Goal: Contribute content

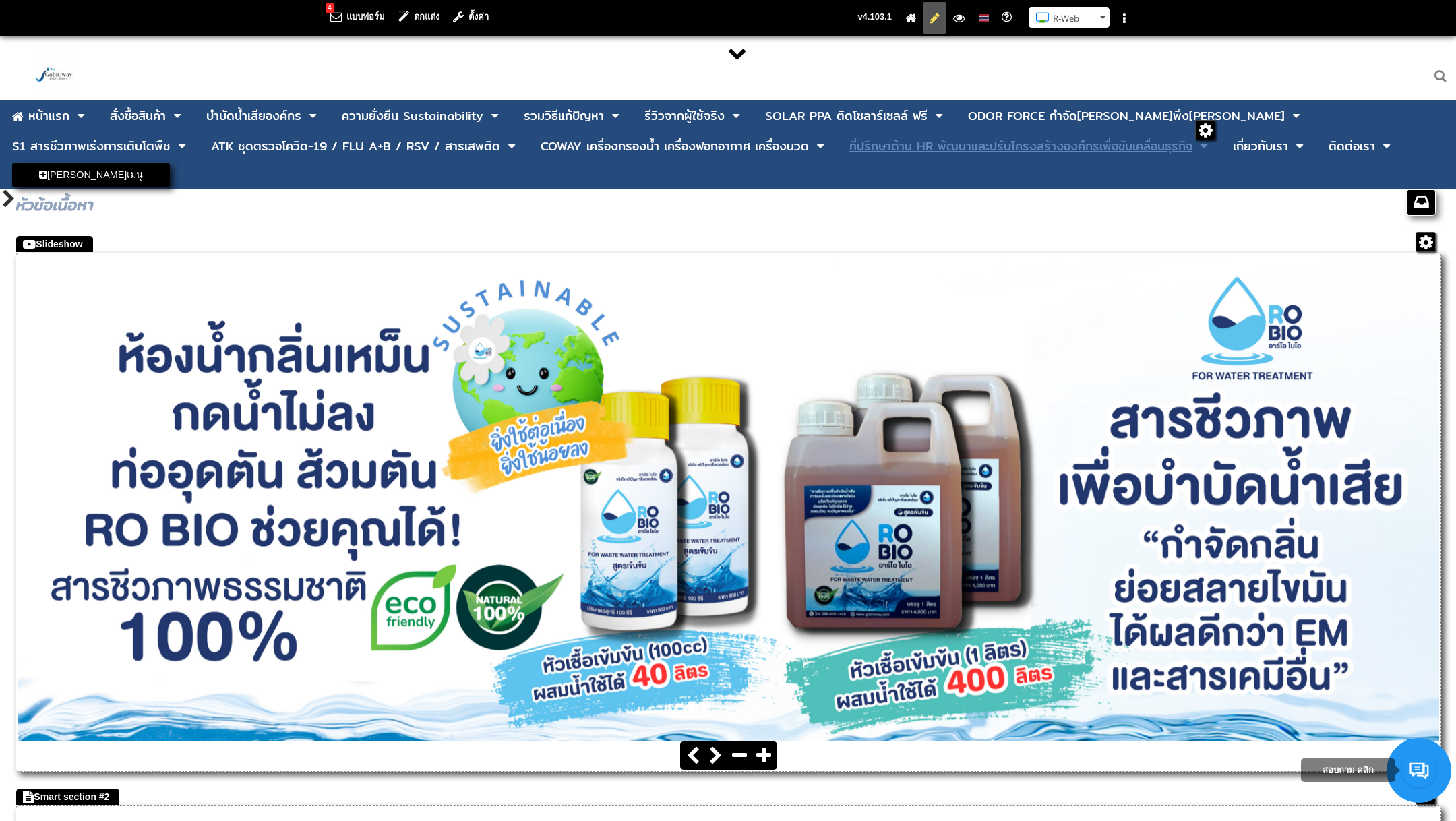
click at [849, 152] on div "ที่ปรึกษาด้าน HR พัฒนาและปรับโครงสร้างองค์กรเพื่อขับเคลื่อนธุรกิจ" at bounding box center [1021, 146] width 343 height 12
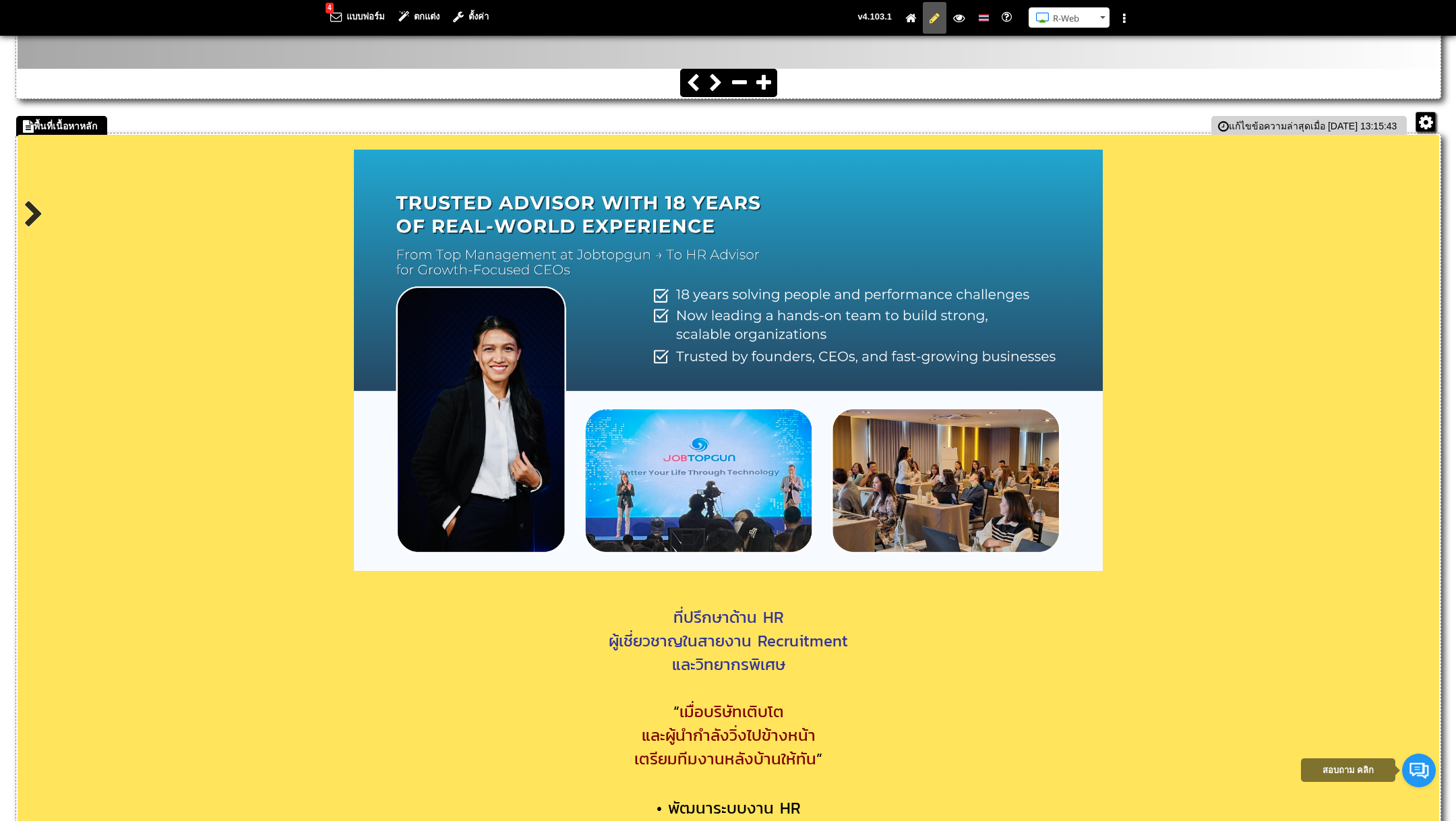
scroll to position [1221, 0]
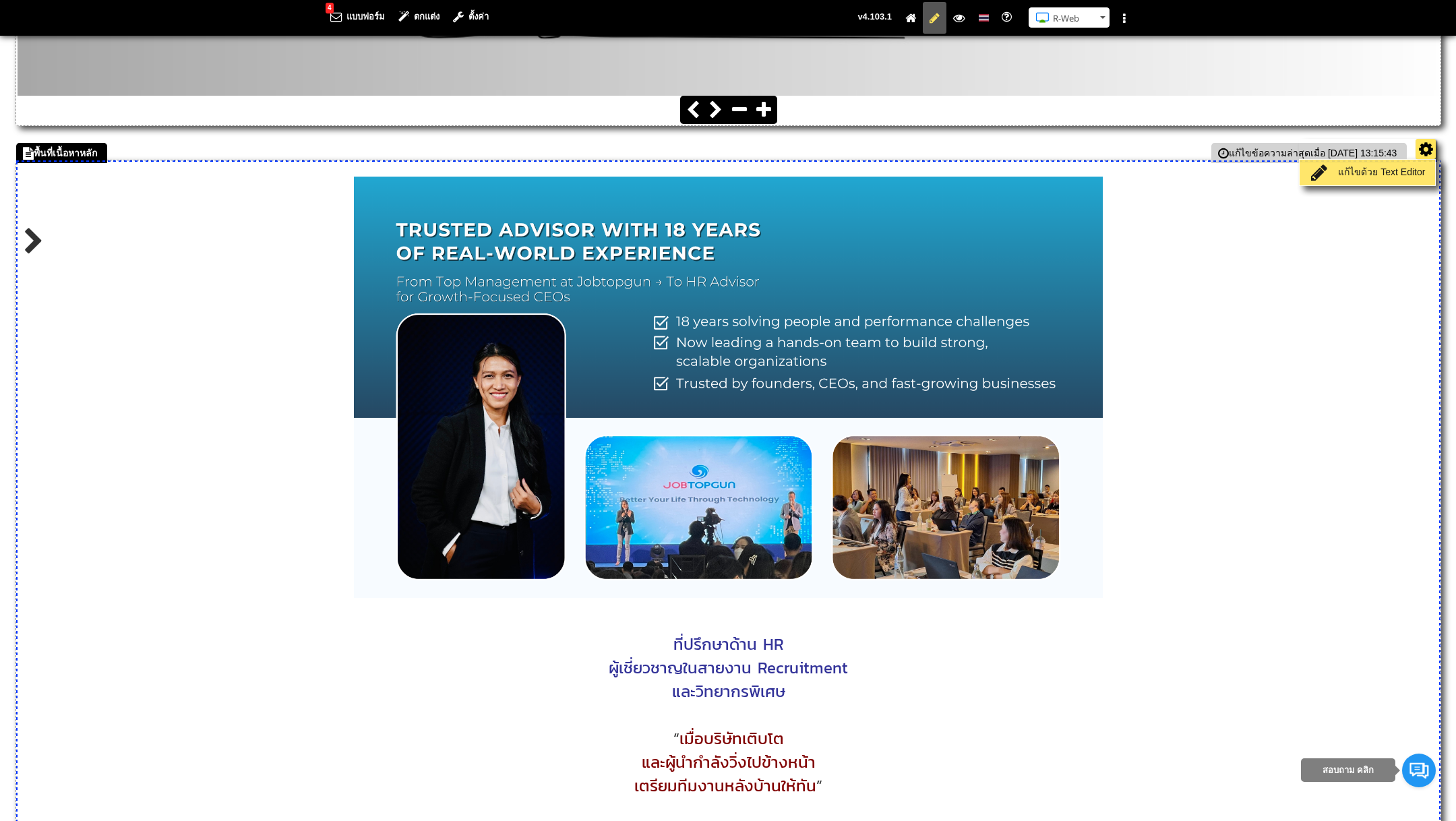
click at [1367, 163] on link "แก้ไขด้วย Text Editor" at bounding box center [1368, 172] width 129 height 19
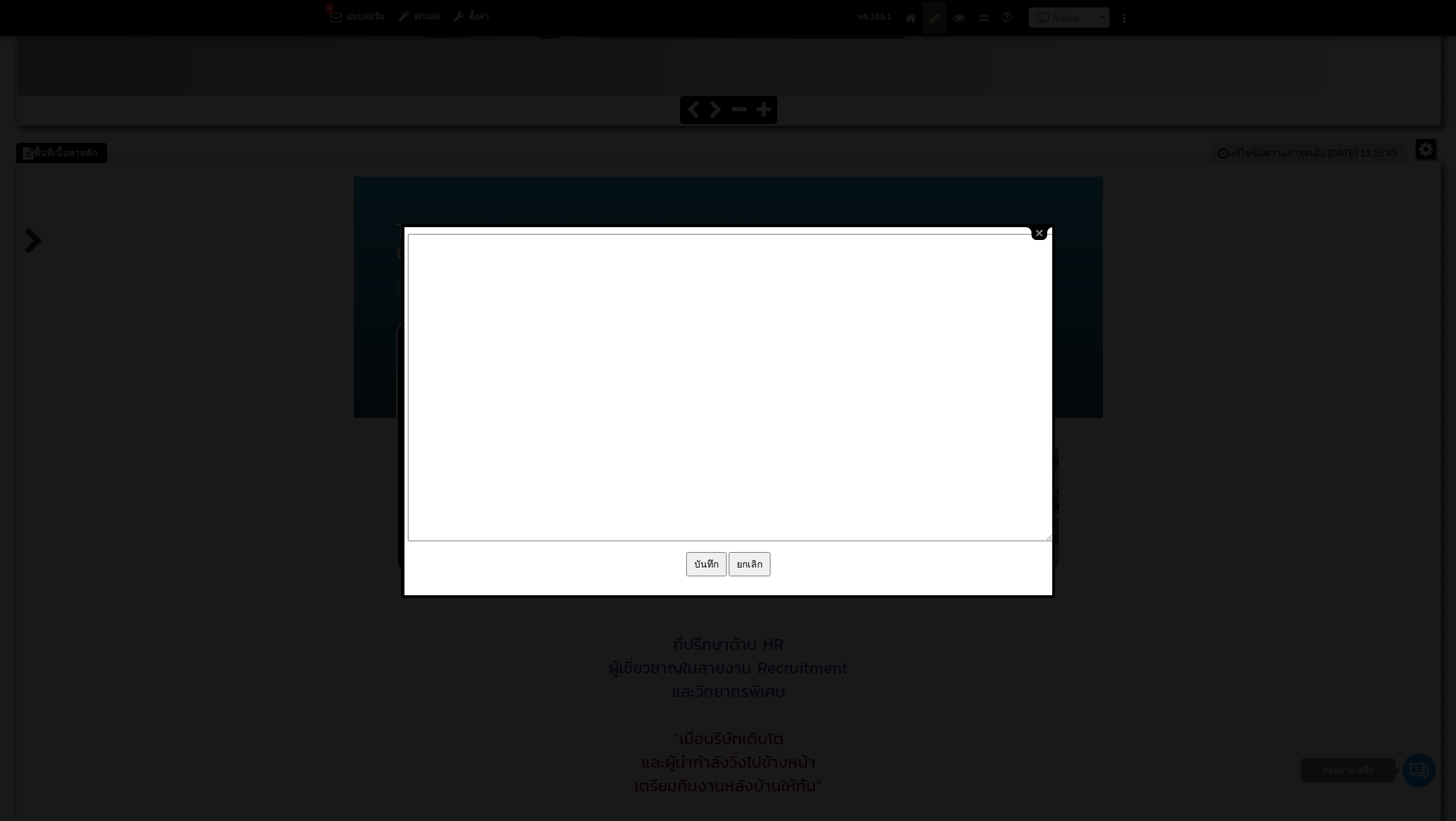
type textarea "<div style="text-align: center;">&nbsp;</div> <div style="text-align: center;">…"
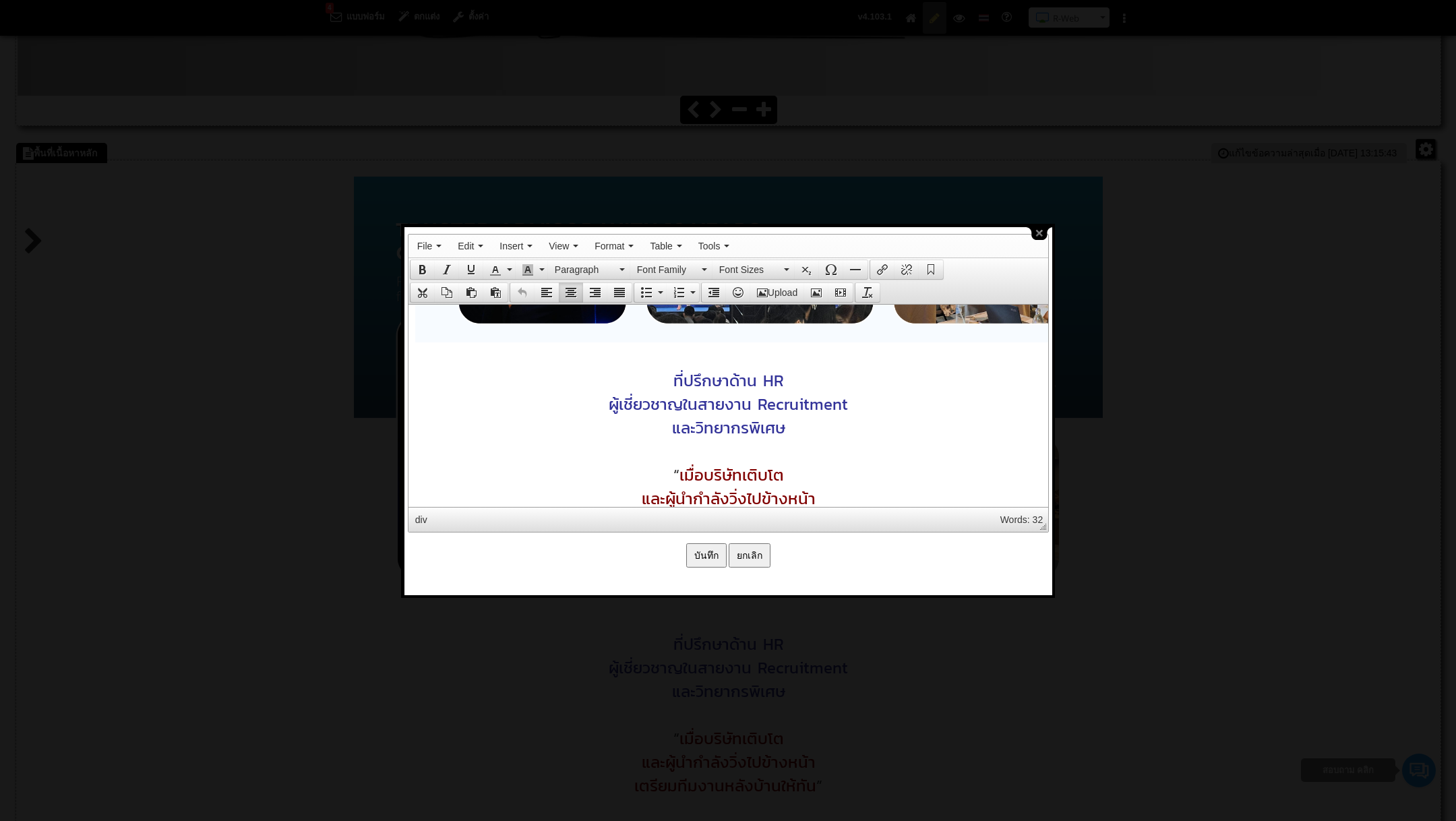
scroll to position [435, 0]
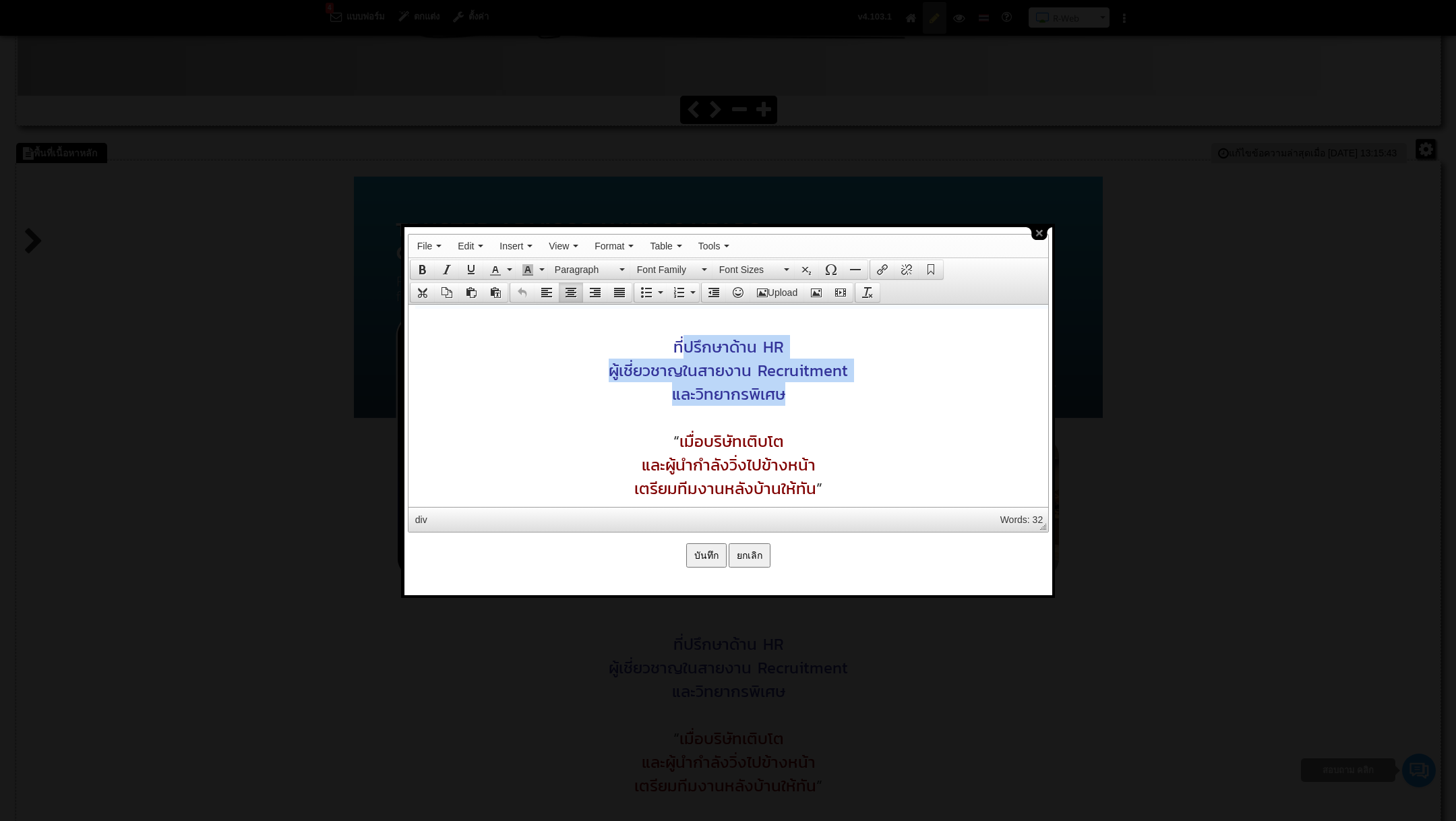
drag, startPoint x: 682, startPoint y: 347, endPoint x: 807, endPoint y: 388, distance: 131.6
click at [807, 388] on body "ที่ปรึกษาด้าน HR ผู้เชี่ยวชาญในสายงาน Recruitment และวิทยากรพิเศษ “ เมื่อบริษัท…" at bounding box center [727, 585] width 640 height 1430
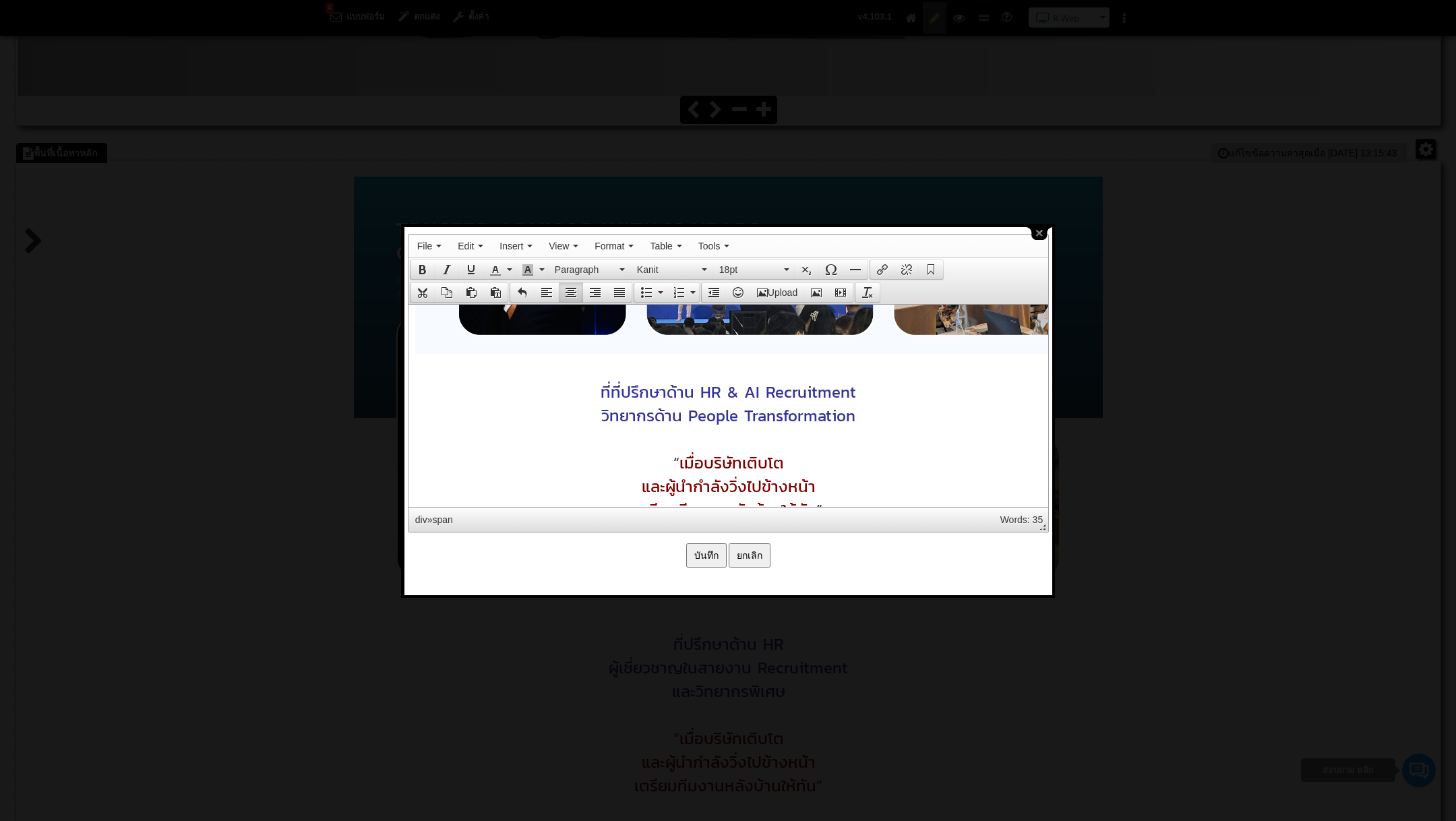
scroll to position [379, 0]
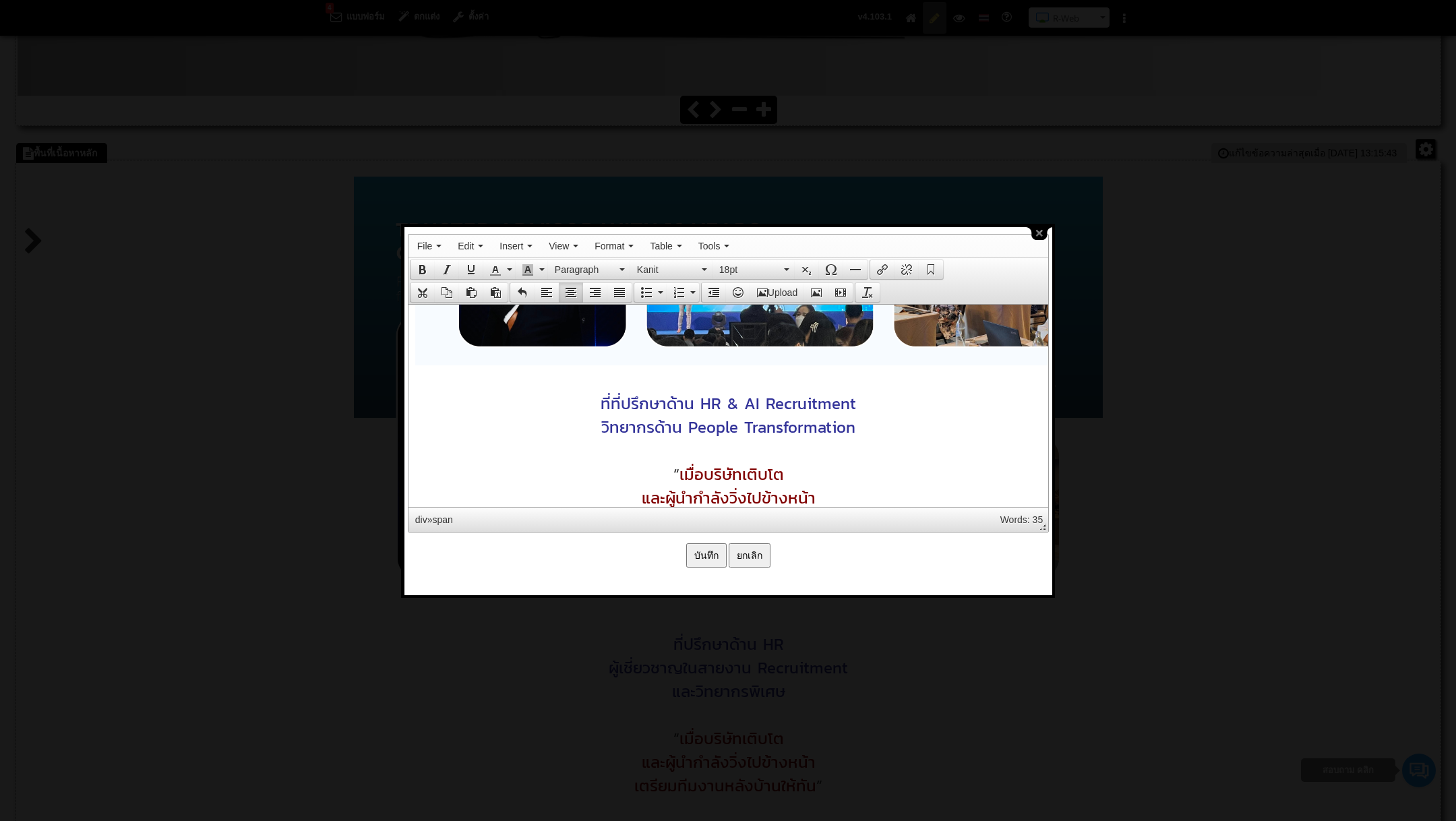
click at [611, 404] on span "ที่ ที่ปรึกษาด้าน HR & AI Recruitment วิทยากรด้าน People Transformation" at bounding box center [728, 415] width 255 height 47
click at [698, 400] on span "ที่ปรึกษาด้าน HR & AI Recruitment วิทยากรด้าน People Transformation" at bounding box center [727, 415] width 255 height 47
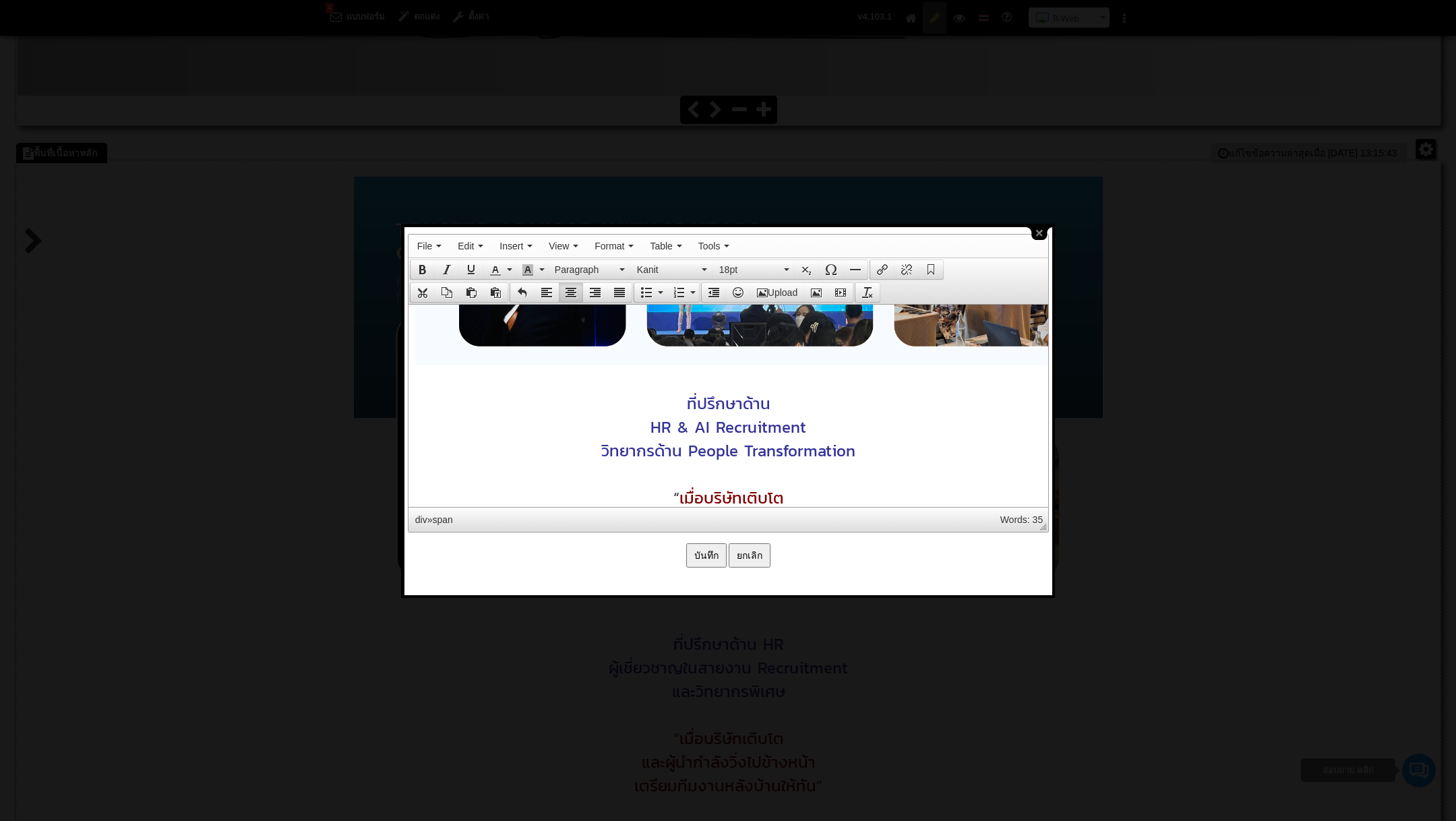
click at [691, 450] on span "HR & AI Recruitment วิทยากรด้าน People Transformation" at bounding box center [727, 439] width 255 height 47
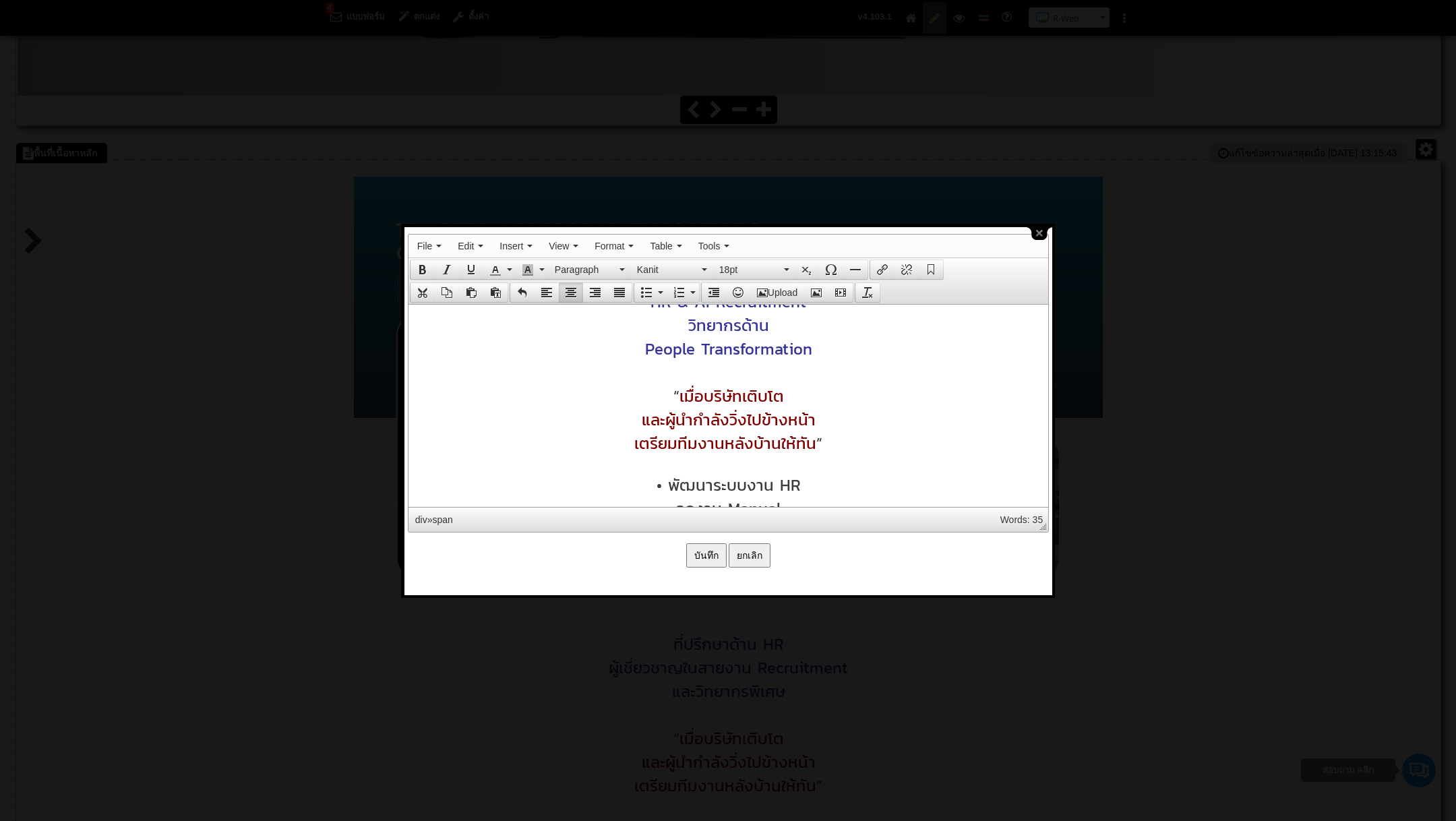
scroll to position [507, 0]
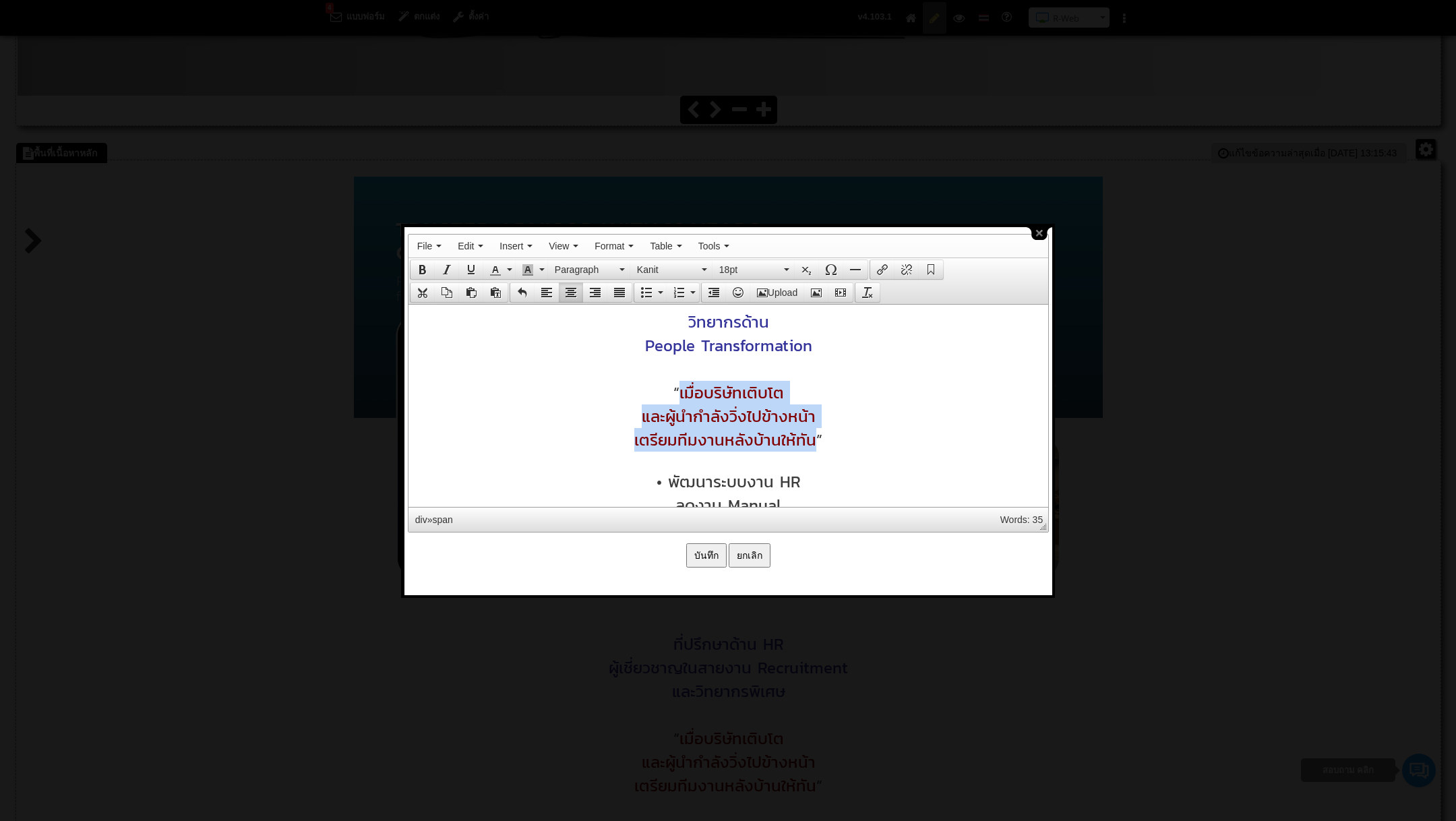
drag, startPoint x: 681, startPoint y: 400, endPoint x: 810, endPoint y: 434, distance: 133.4
click at [810, 434] on body "ที่ปรึกษาด้าน HR & AI Recruitment วิทยากรด้าน People Transformation “ เมื่อบริษ…" at bounding box center [727, 525] width 640 height 1454
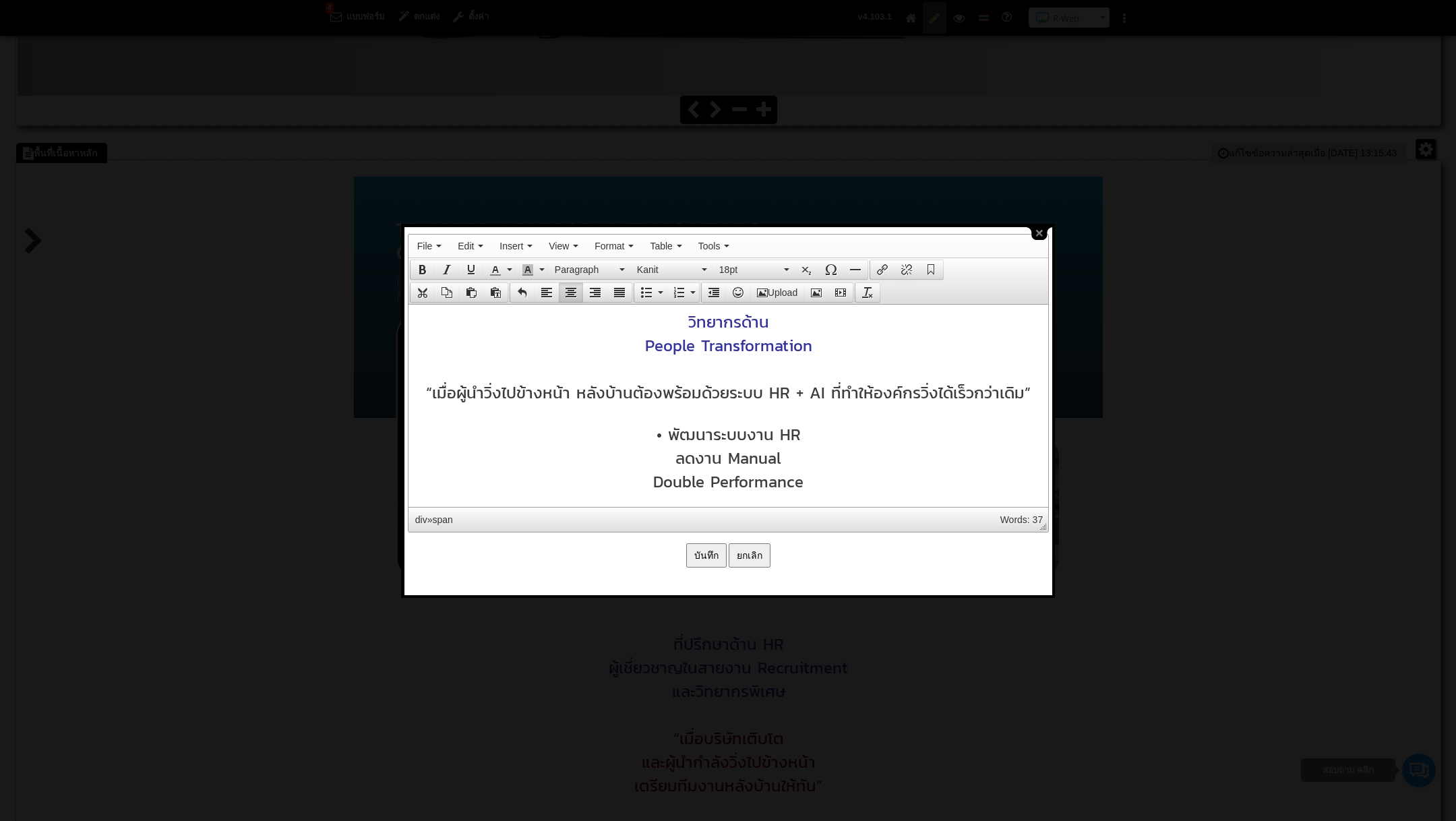
click at [577, 395] on span "“ เมื่อผู้นำวิ่งไปข้างหน้า หลังบ้านต้องพร้อมด้วยระบบ HR + AI ที่ทำให้องค์กรวิ่ง…" at bounding box center [724, 392] width 598 height 24
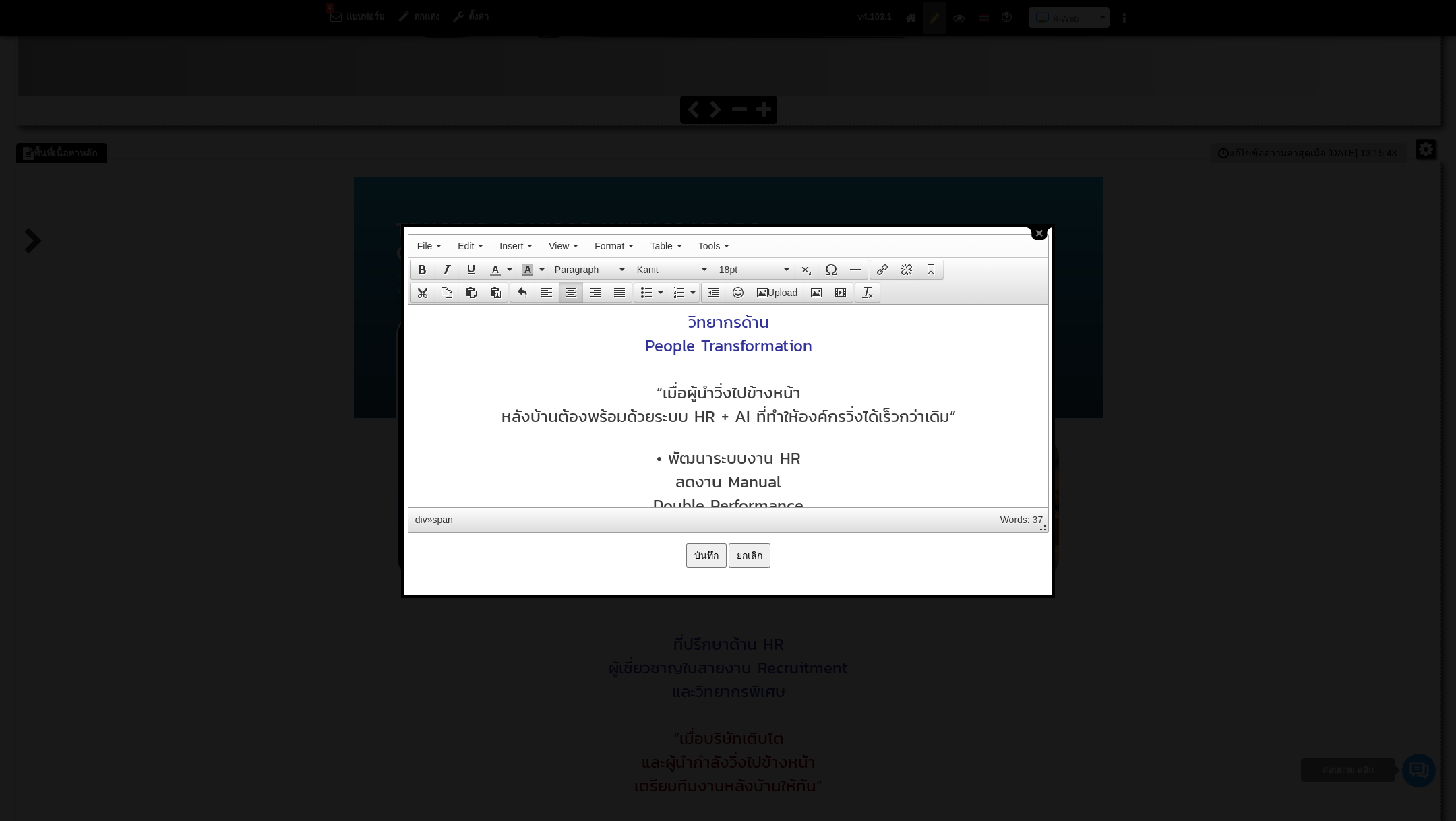
click at [629, 421] on span "หลังบ้านต้องพร้อมด้วยระบบ HR + AI ที่ทำให้องค์กรวิ่งได้เร็วกว่าเดิม" at bounding box center [724, 416] width 448 height 24
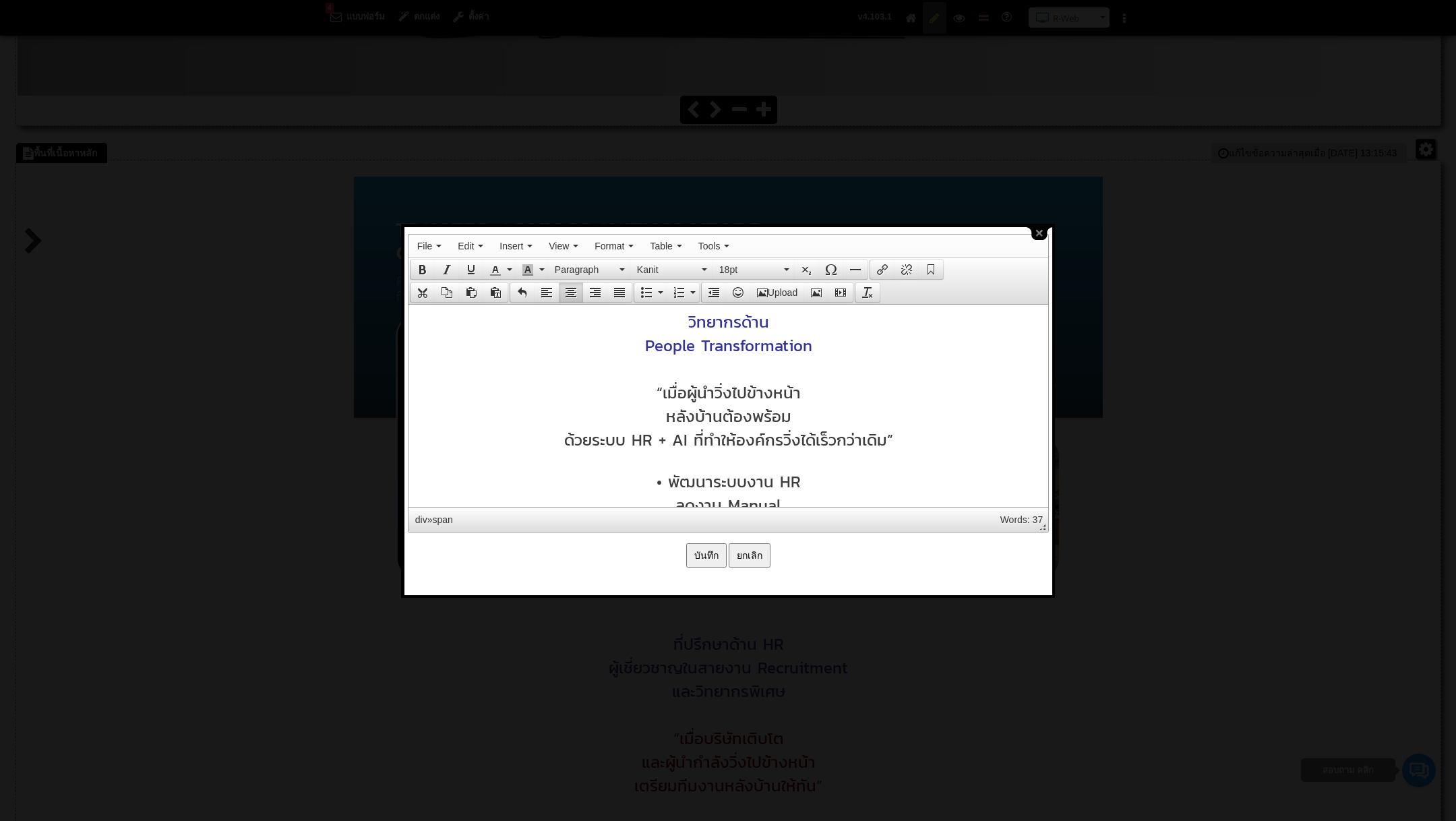
click at [692, 448] on span "ด้วยระบบ HR + AI ที่ทำให้องค์กรวิ่งได้เร็วกว่าเดิม" at bounding box center [725, 440] width 323 height 24
click at [820, 404] on div "“เมื่อผู้นำวิ่งไปข้างหน้า" at bounding box center [728, 392] width 627 height 24
click at [820, 410] on div "หลังบ้านต้องพร้อม" at bounding box center [728, 416] width 627 height 24
click at [750, 466] on span "ที่ทำให้องค์กรวิ่งได้เร็วกว่าเดิม" at bounding box center [725, 462] width 193 height 24
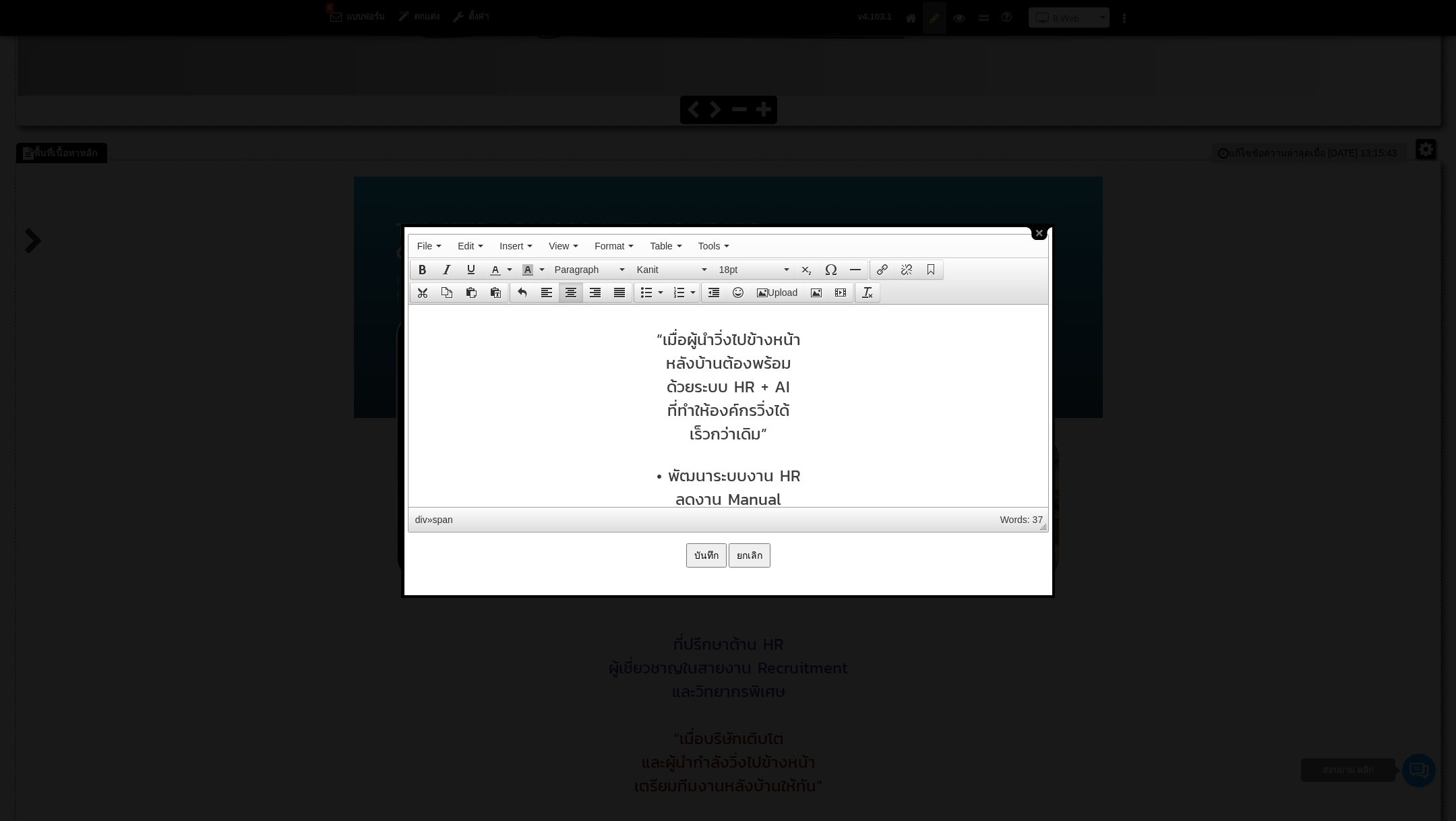
scroll to position [565, 0]
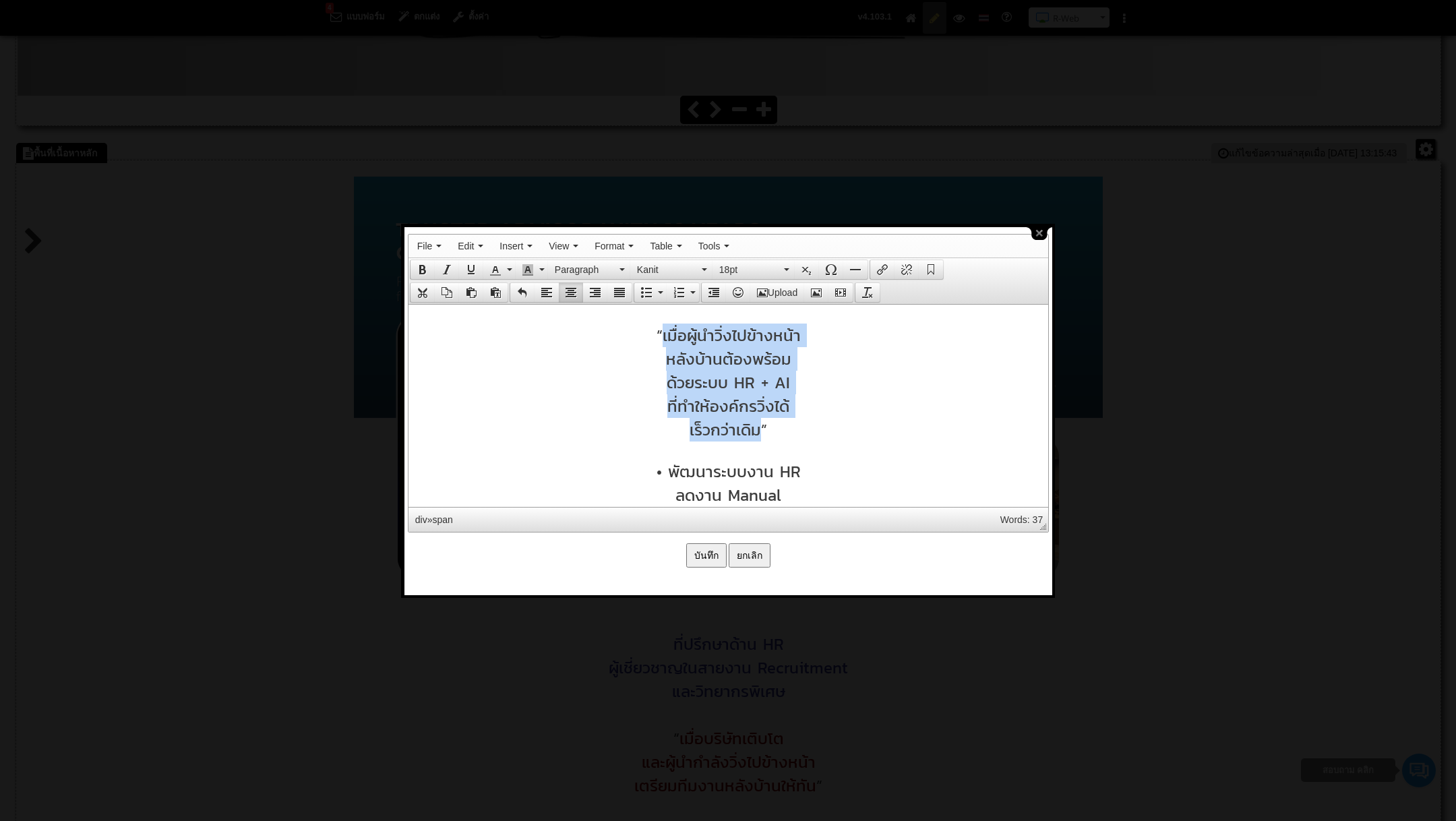
drag, startPoint x: 665, startPoint y: 337, endPoint x: 756, endPoint y: 428, distance: 128.7
click at [756, 428] on body "ที่ปรึกษาด้าน HR & AI Recruitment วิทยากรด้าน People Transformation “เมื่อผู้นำ…" at bounding box center [727, 491] width 640 height 1502
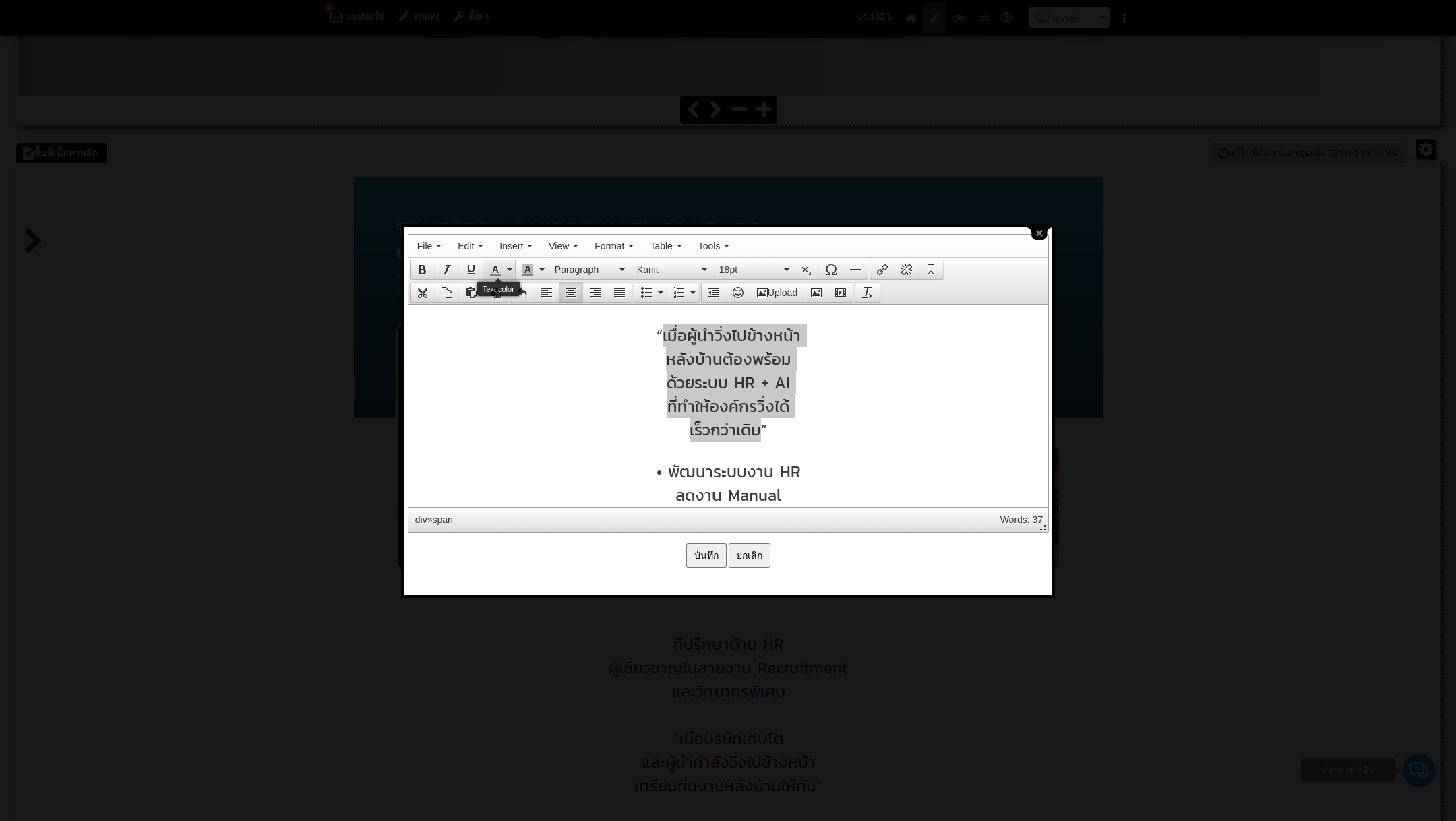
click at [513, 267] on button "Text color" at bounding box center [509, 269] width 12 height 19
click at [505, 294] on div at bounding box center [508, 296] width 9 height 9
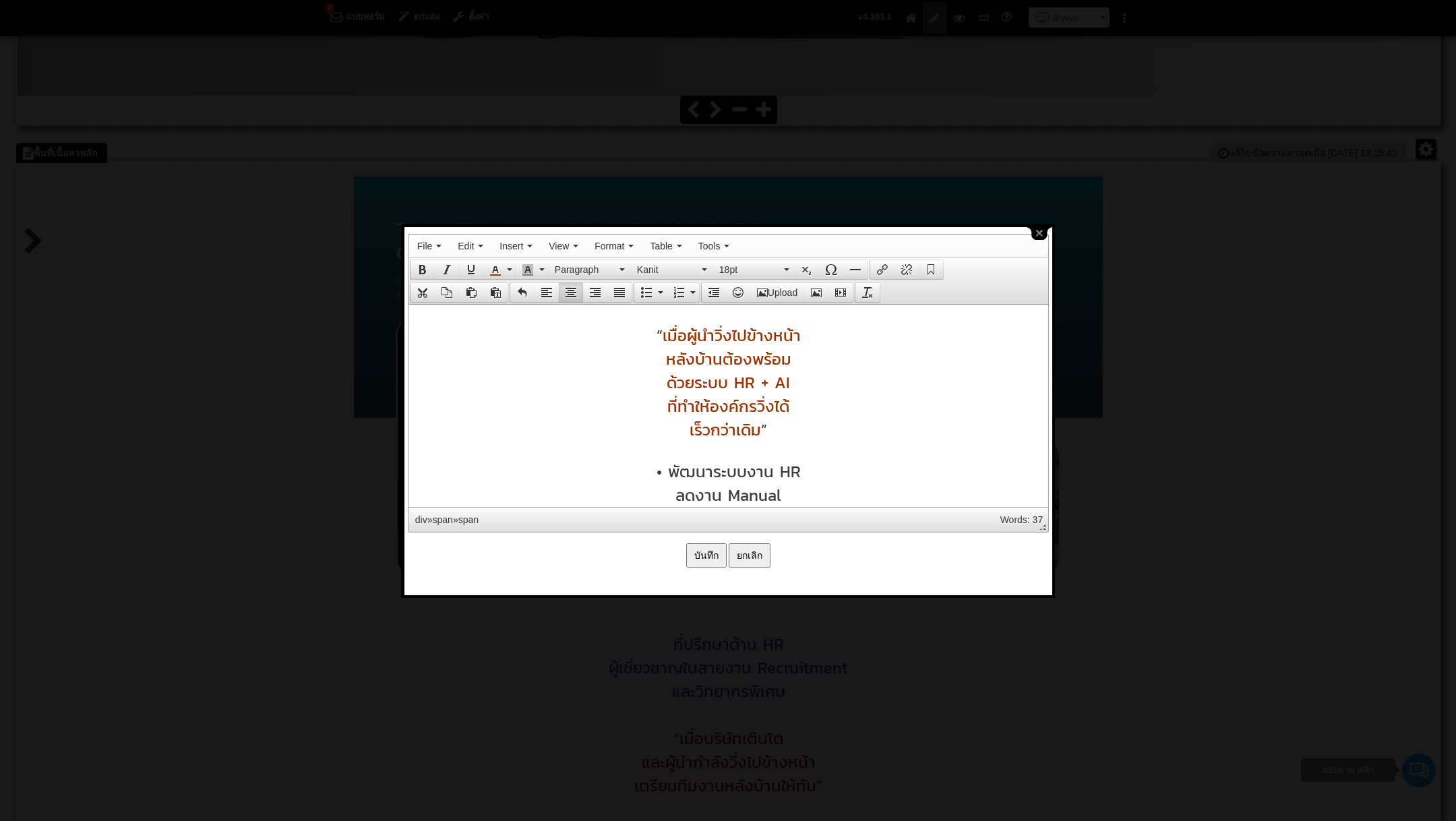
click at [815, 402] on div "ที่ทำให้องค์กรวิ่งได้" at bounding box center [728, 406] width 627 height 24
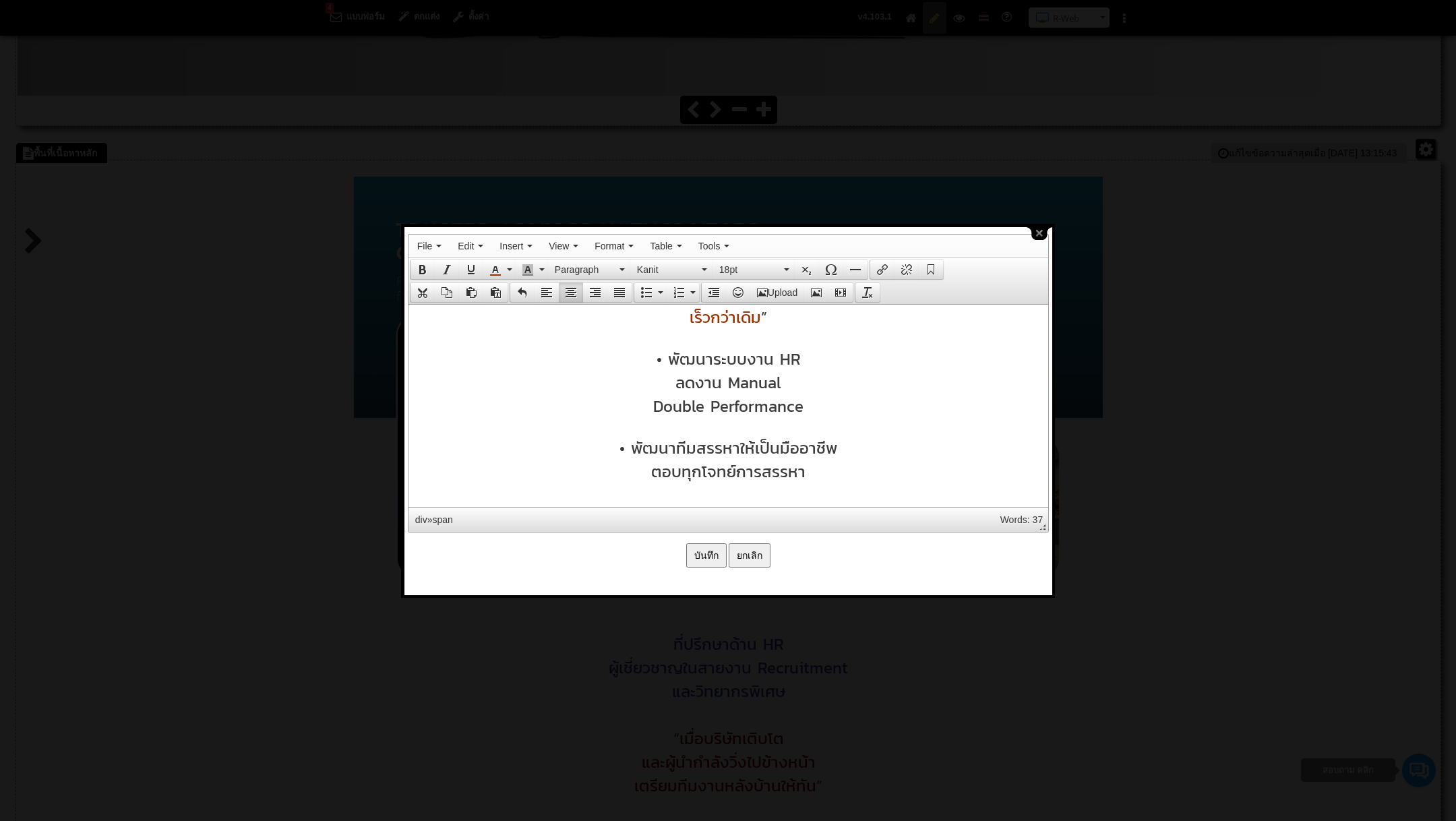
scroll to position [673, 0]
drag, startPoint x: 670, startPoint y: 372, endPoint x: 817, endPoint y: 412, distance: 152.3
click at [817, 412] on div "• พัฒนาระบบงาน HR ลดงาน Manual Double Performance • พัฒนาทีมสรรหาให้เป็นมืออาชี…" at bounding box center [728, 738] width 627 height 775
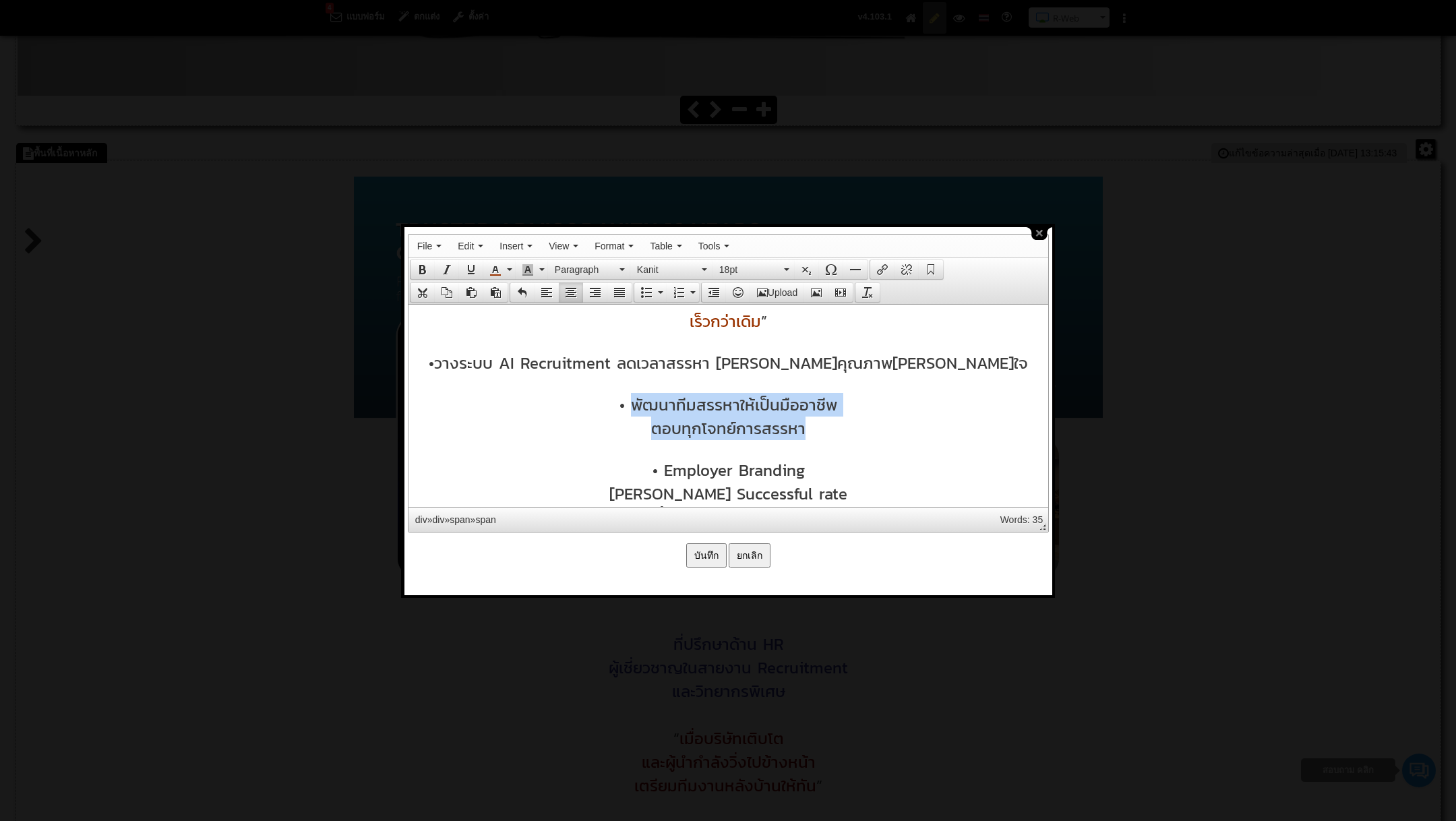
drag, startPoint x: 634, startPoint y: 412, endPoint x: 809, endPoint y: 437, distance: 176.8
click at [809, 437] on div "• วางระบบ AI Recruitment ลดเวลาสรรหา เพิ่มคุณภาพคนตรงใจ • พัฒนาทีมสรรหาให้เป็นม…" at bounding box center [728, 714] width 627 height 728
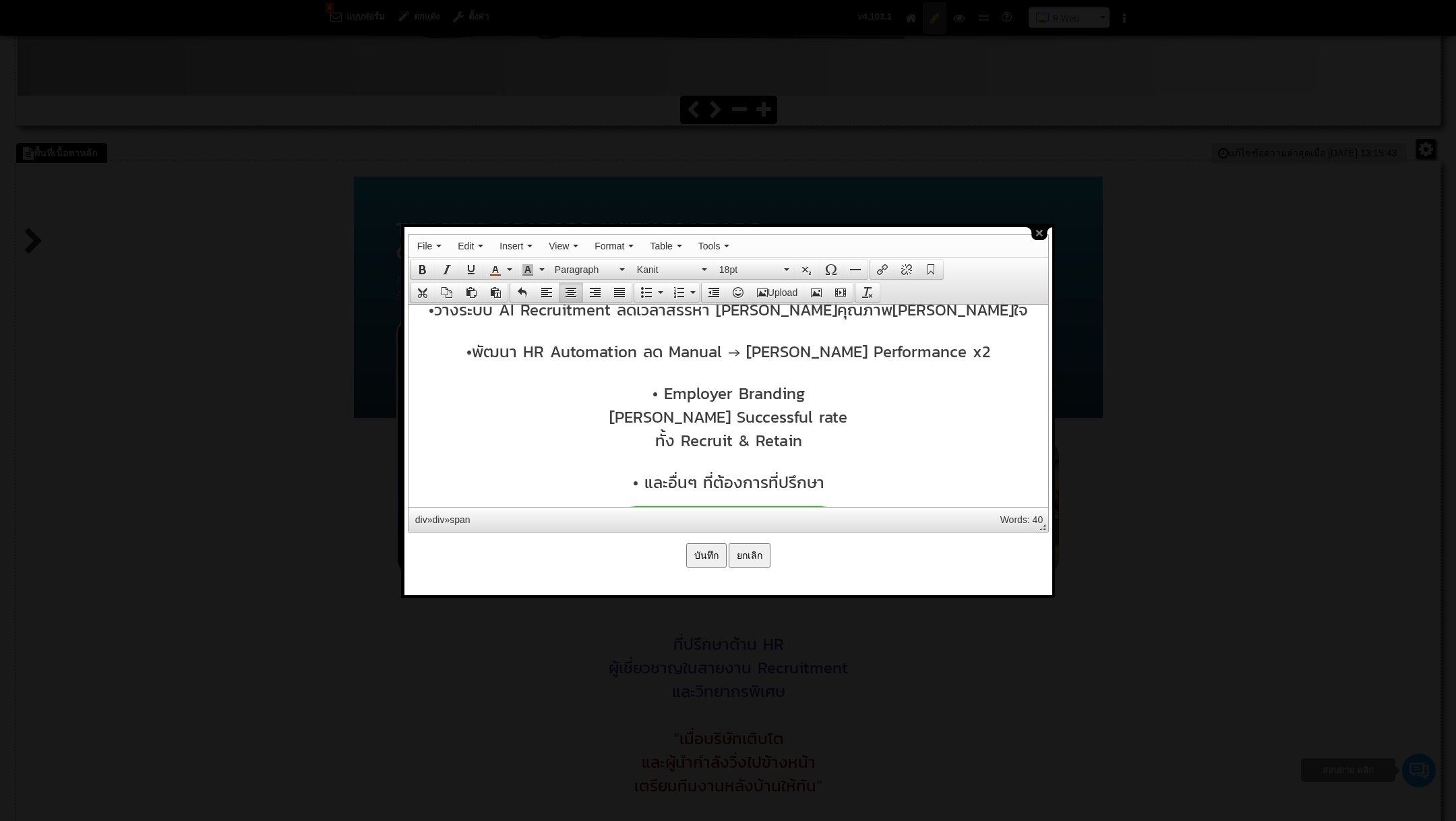
scroll to position [752, 0]
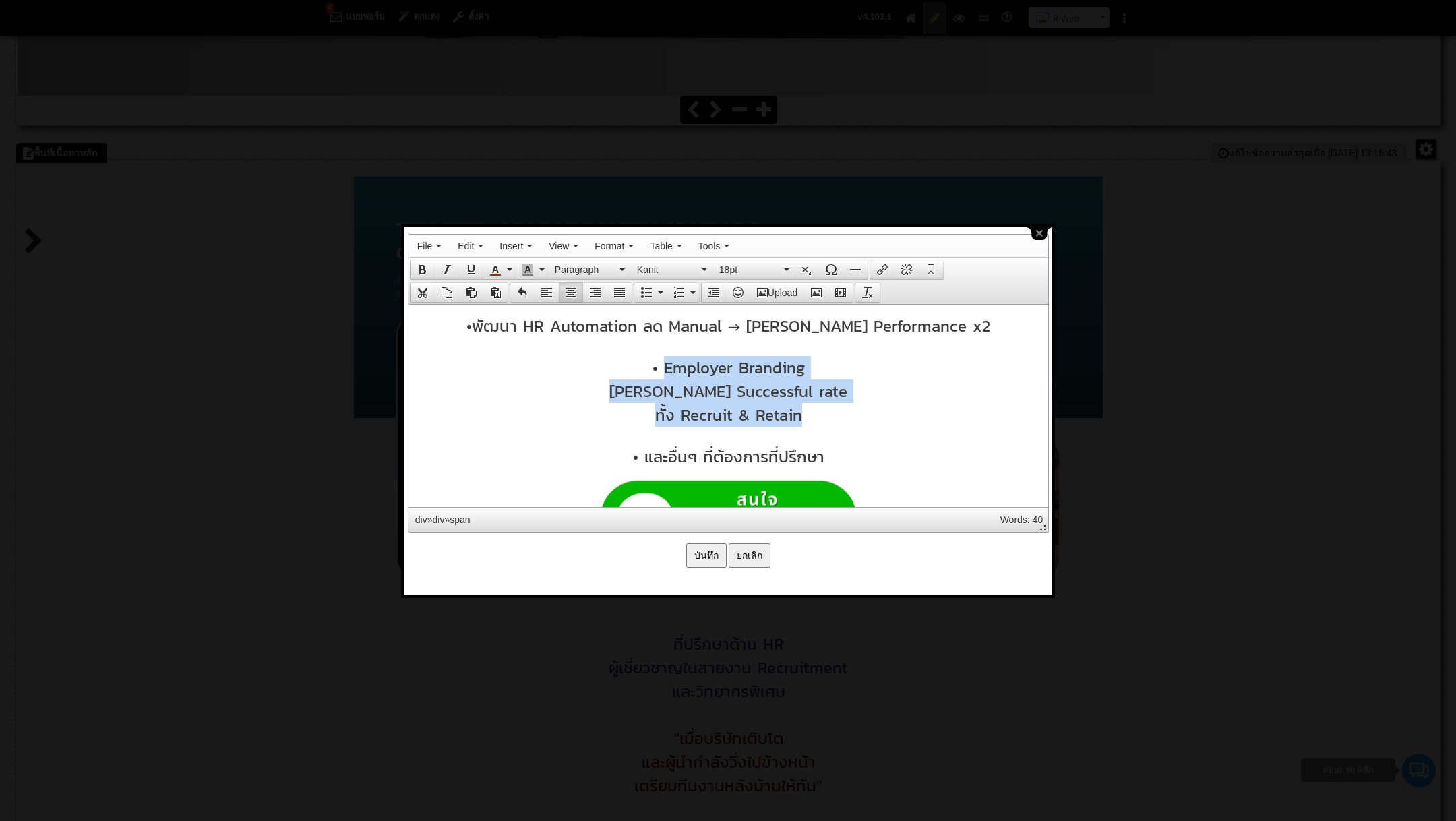
drag, startPoint x: 664, startPoint y: 378, endPoint x: 820, endPoint y: 422, distance: 162.1
click at [820, 422] on div "• วางระบบ AI Recruitment ลดเวลาสรรหา เพิ่มคุณภาพคนตรงใจ • พัฒนา HR Automation ล…" at bounding box center [728, 624] width 627 height 704
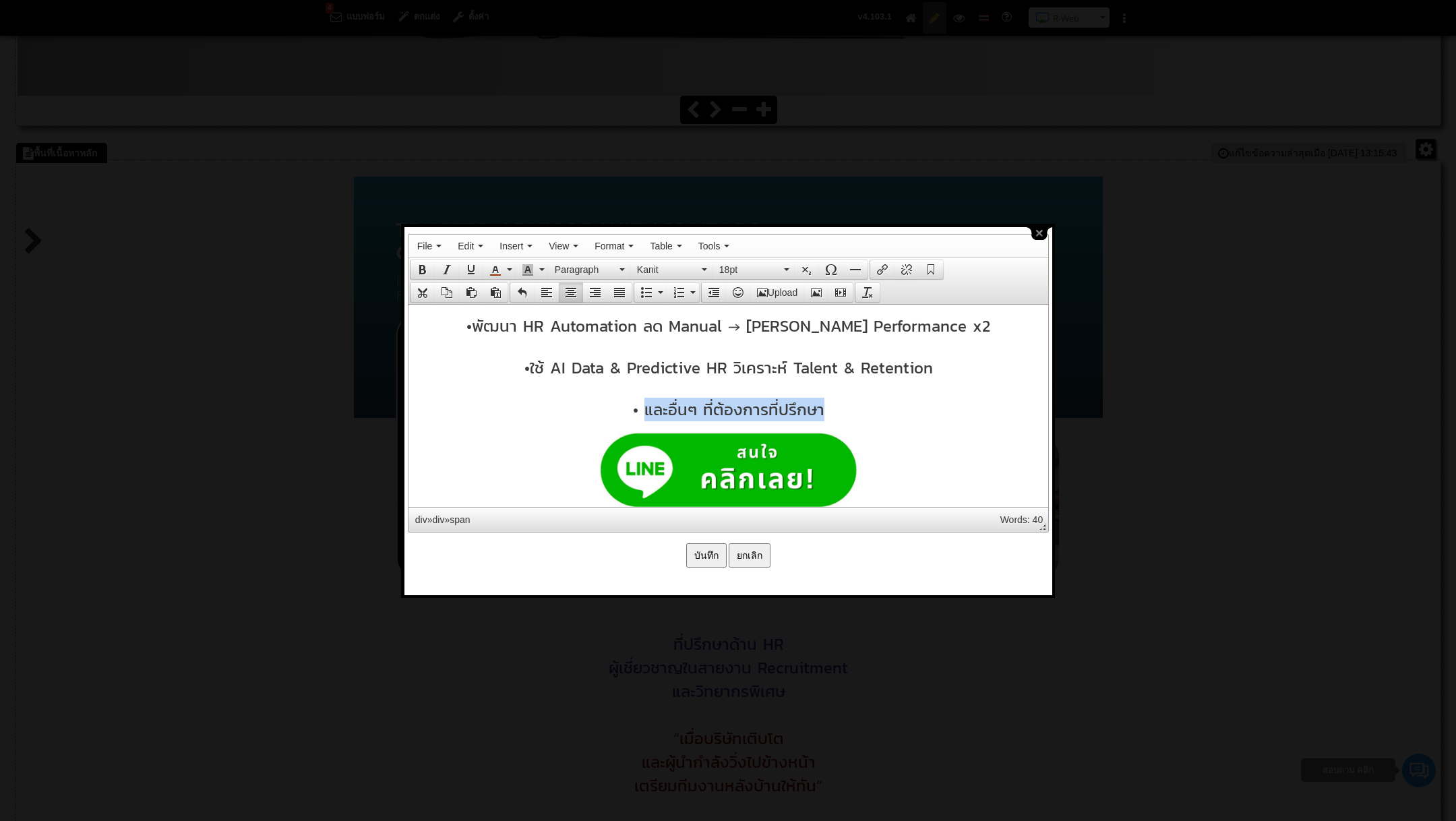
drag, startPoint x: 647, startPoint y: 420, endPoint x: 833, endPoint y: 411, distance: 186.2
click at [833, 411] on div "• และอื่นๆ ที่ต้องการที่ปรึกษา" at bounding box center [728, 409] width 627 height 24
copy span "และอื่นๆ ที่ต้องการที่ปรึกษา"
drag, startPoint x: 647, startPoint y: 418, endPoint x: 821, endPoint y: 409, distance: 174.2
click at [820, 410] on span "• และอื่นๆ ที่ต้องการที่ปรึกษา" at bounding box center [727, 409] width 185 height 24
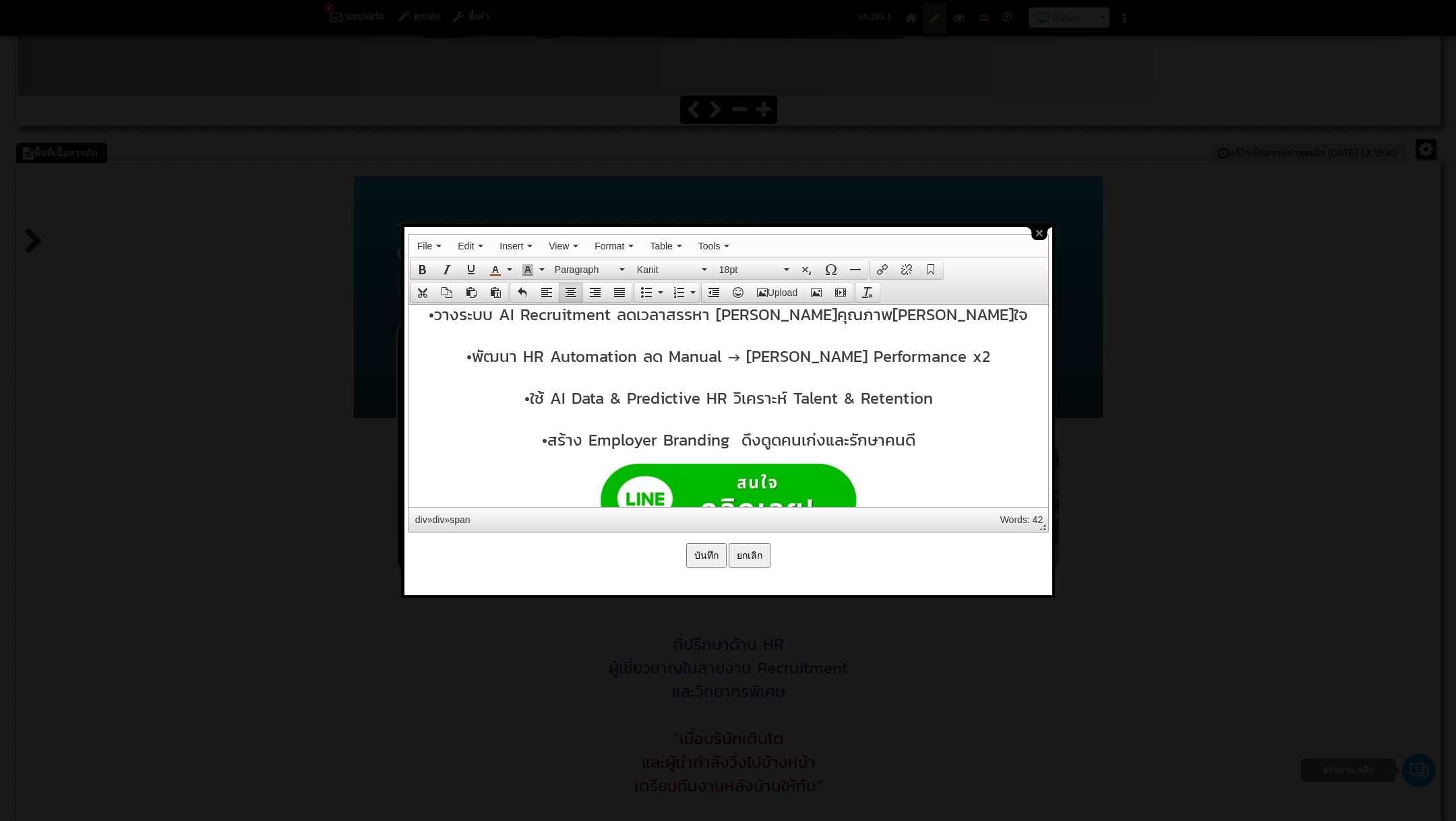
scroll to position [701, 0]
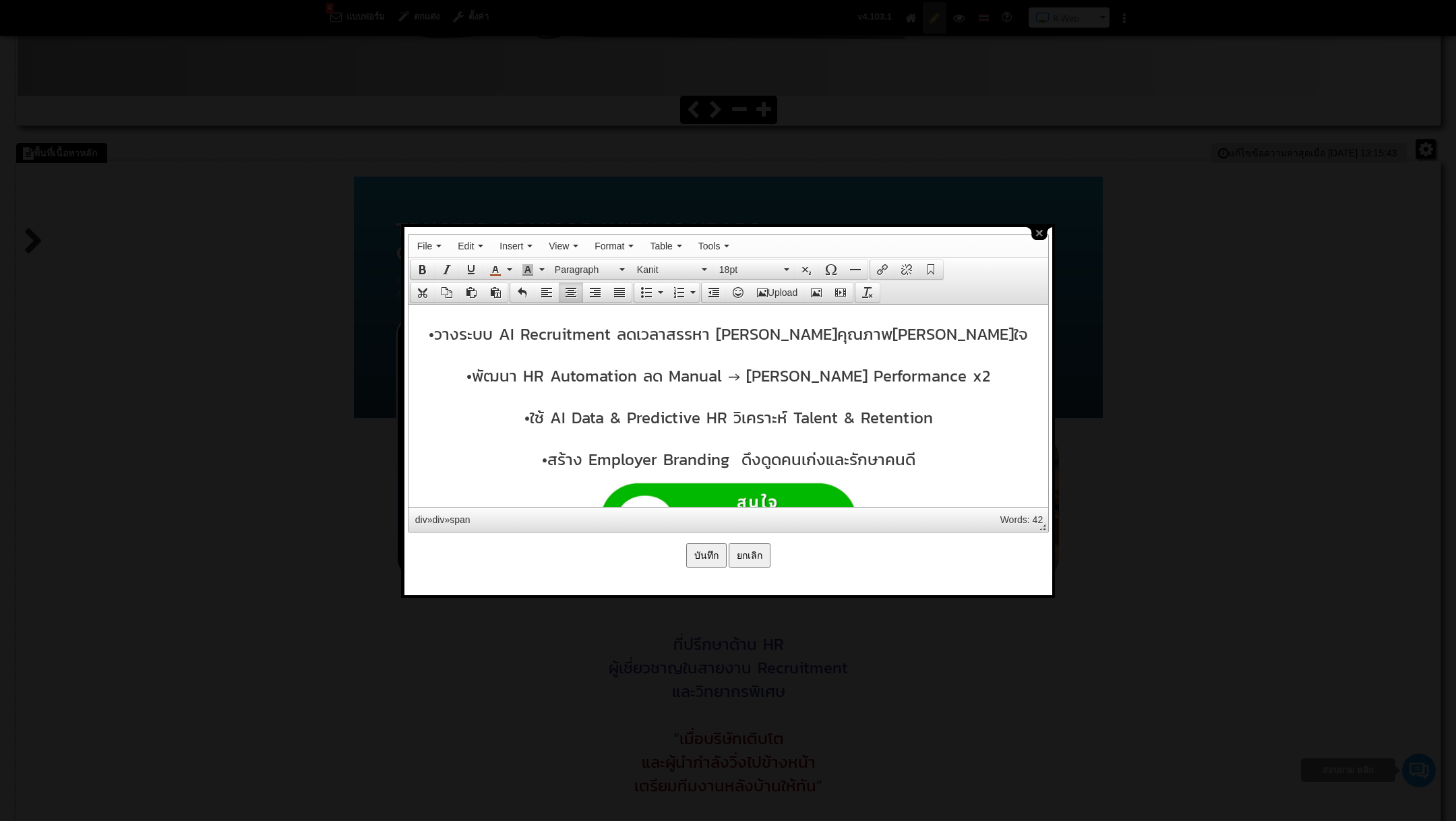
click at [709, 340] on span "• วางระบบ AI Recruitment ลดเวลาสรรหา เพิ่มคุณภาพคนตรงใจ" at bounding box center [727, 334] width 599 height 24
click at [705, 340] on span "• วางระบบ AI Recruitment ลดเวลาสรรหา เพิ่มคุณภาพคนตรงใจ" at bounding box center [727, 334] width 599 height 24
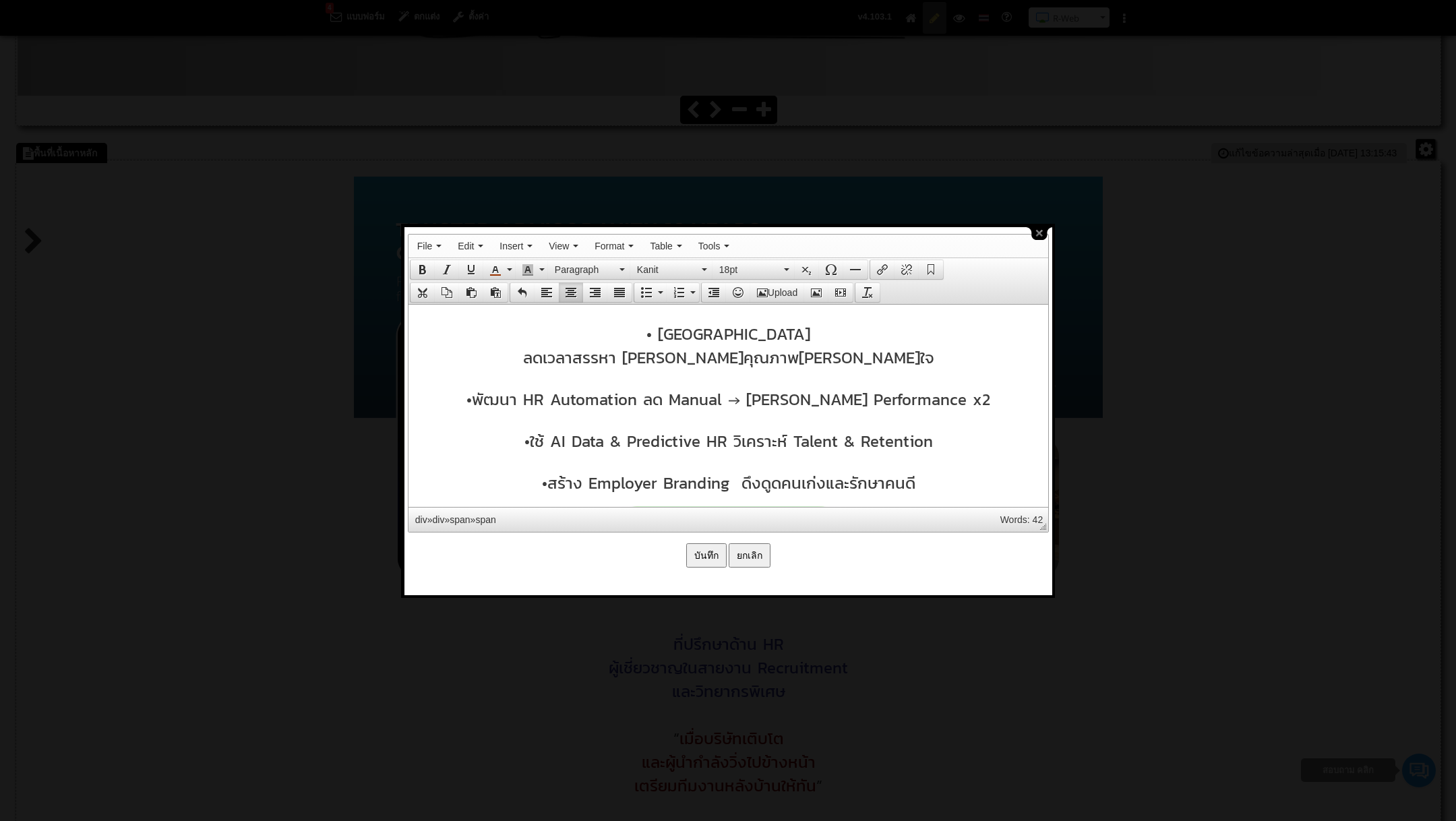
click at [707, 369] on span "ลดเวลาสรรหา เพิ่มคุณภาพคนตรงใจ" at bounding box center [728, 357] width 411 height 24
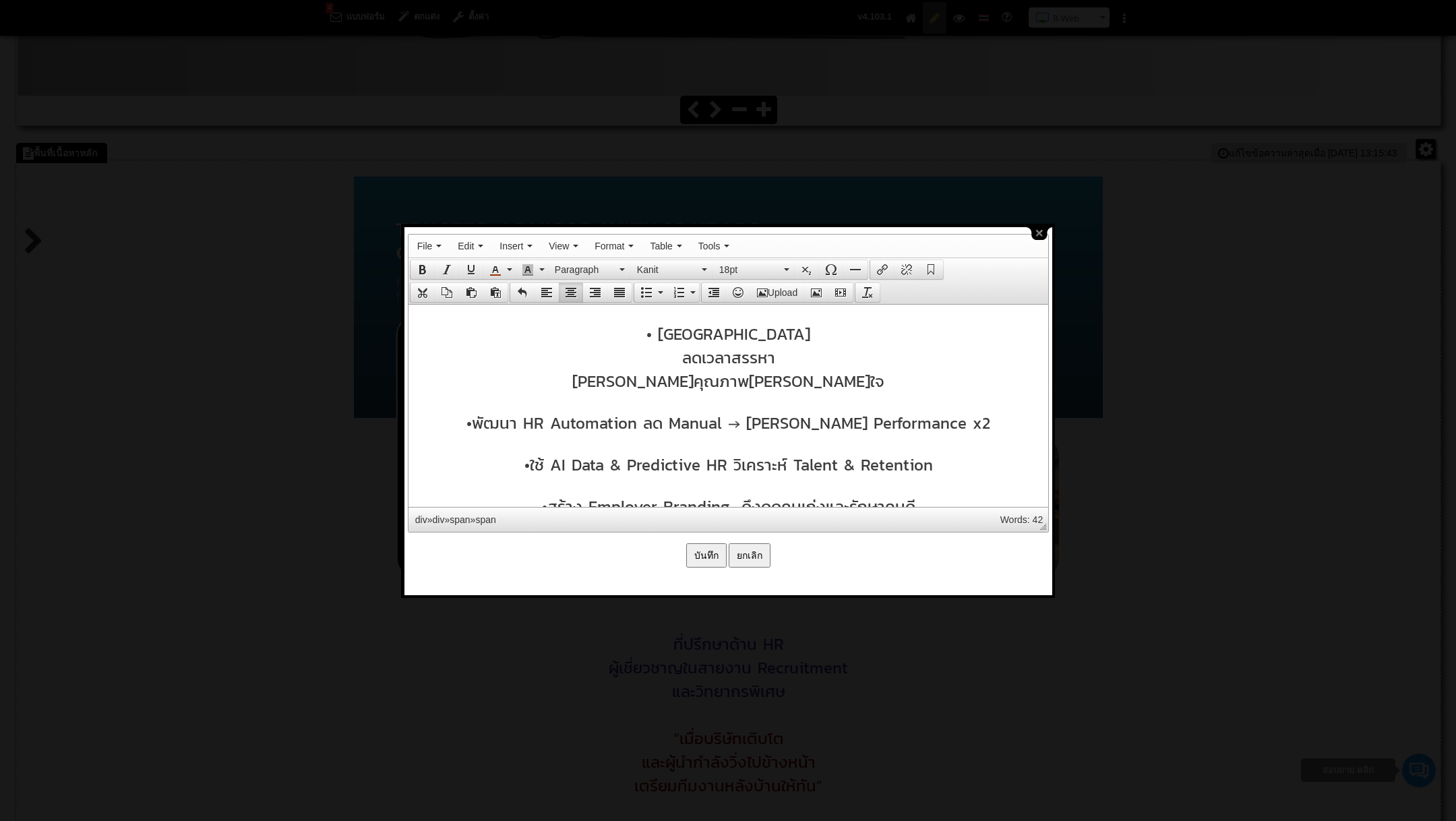
click at [692, 431] on span "• พัฒนา HR Automation ลด Manual → เพิ่ม Performance x2" at bounding box center [728, 422] width 524 height 24
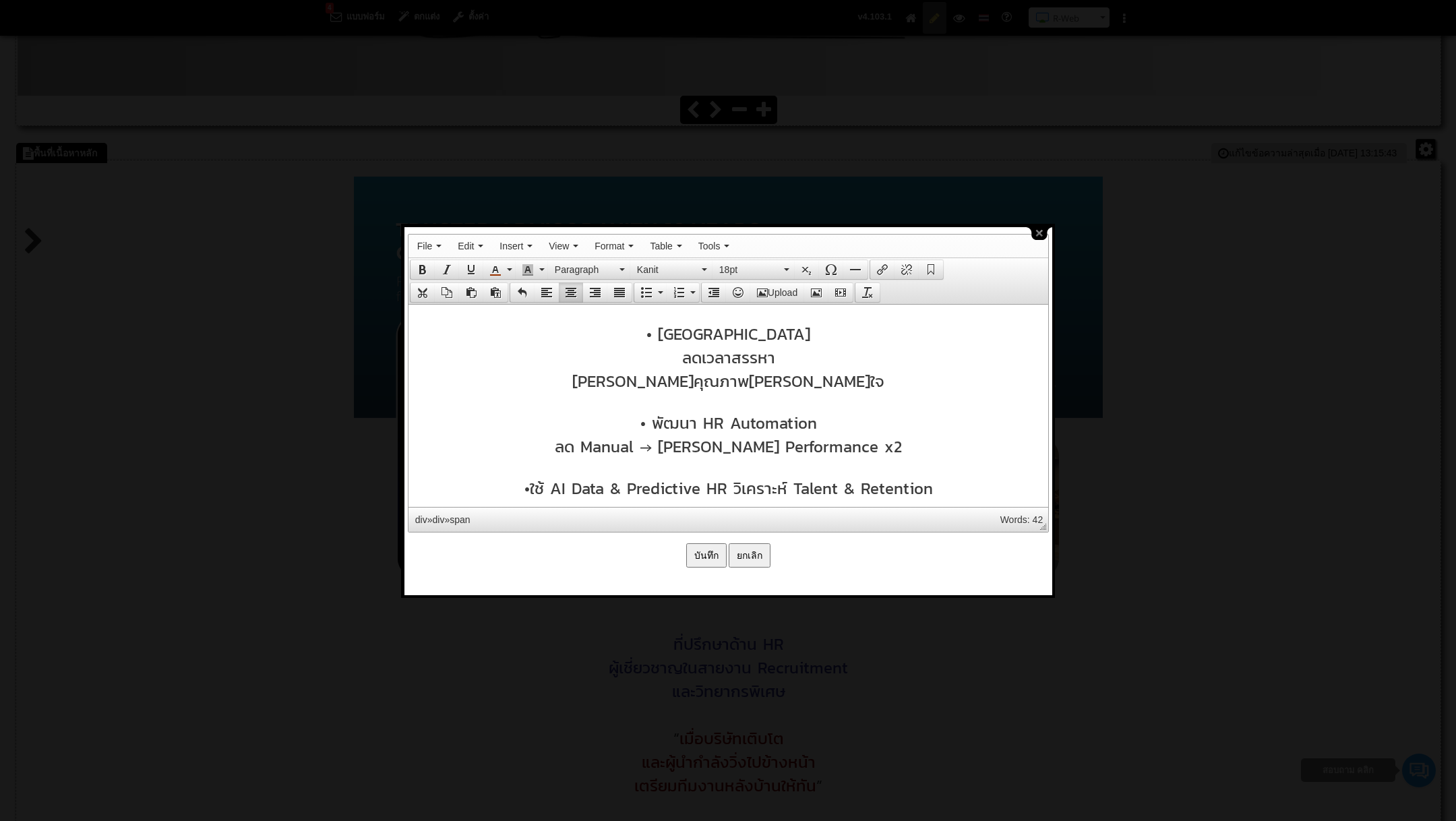
click at [705, 456] on span "ลด Manual → เพิ่ม Performance x2" at bounding box center [727, 446] width 348 height 24
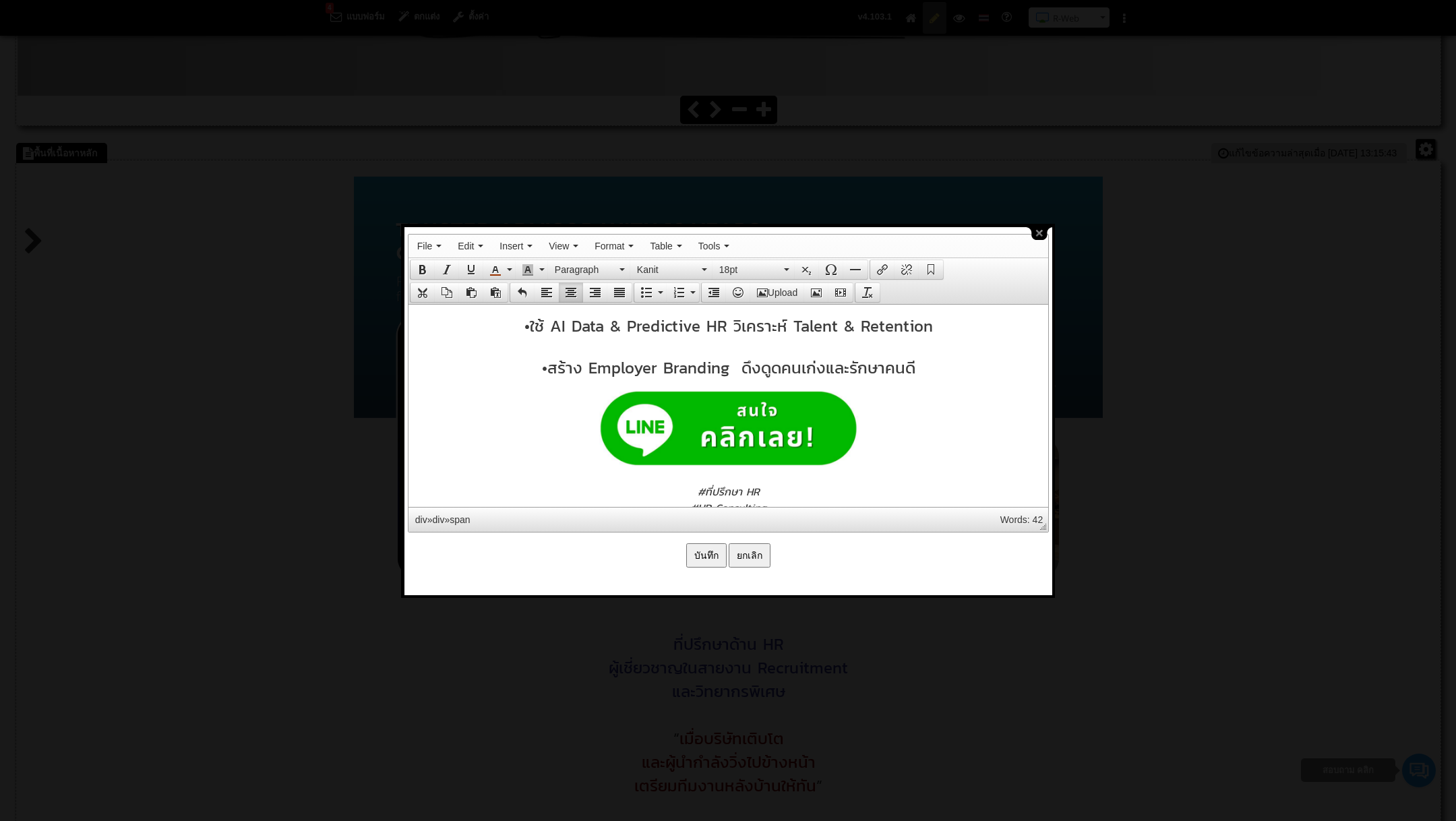
scroll to position [894, 0]
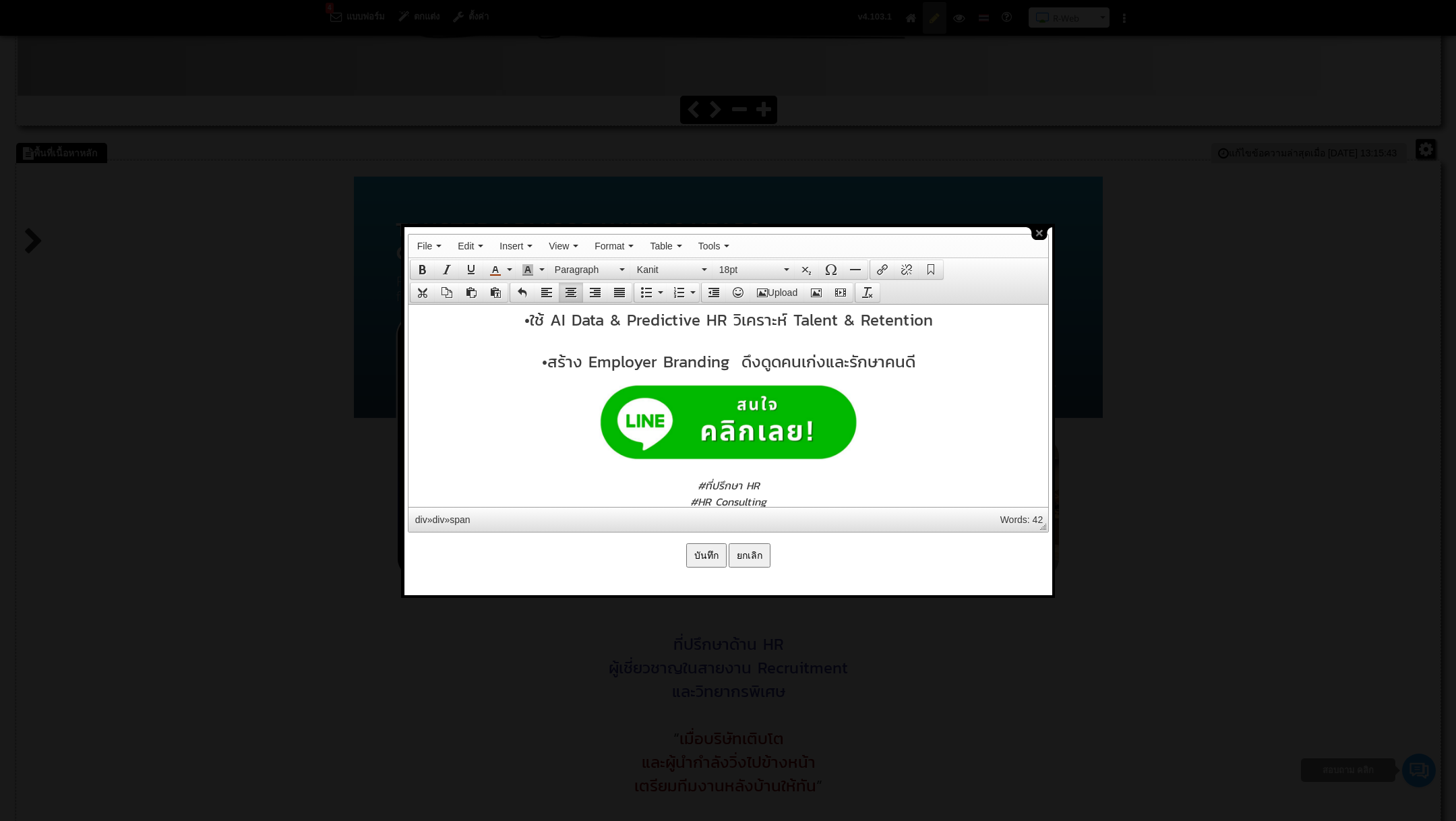
click at [727, 331] on span "• ใช้ AI Data & Predictive HR วิเคราะห์ Talent & Retention" at bounding box center [728, 319] width 409 height 24
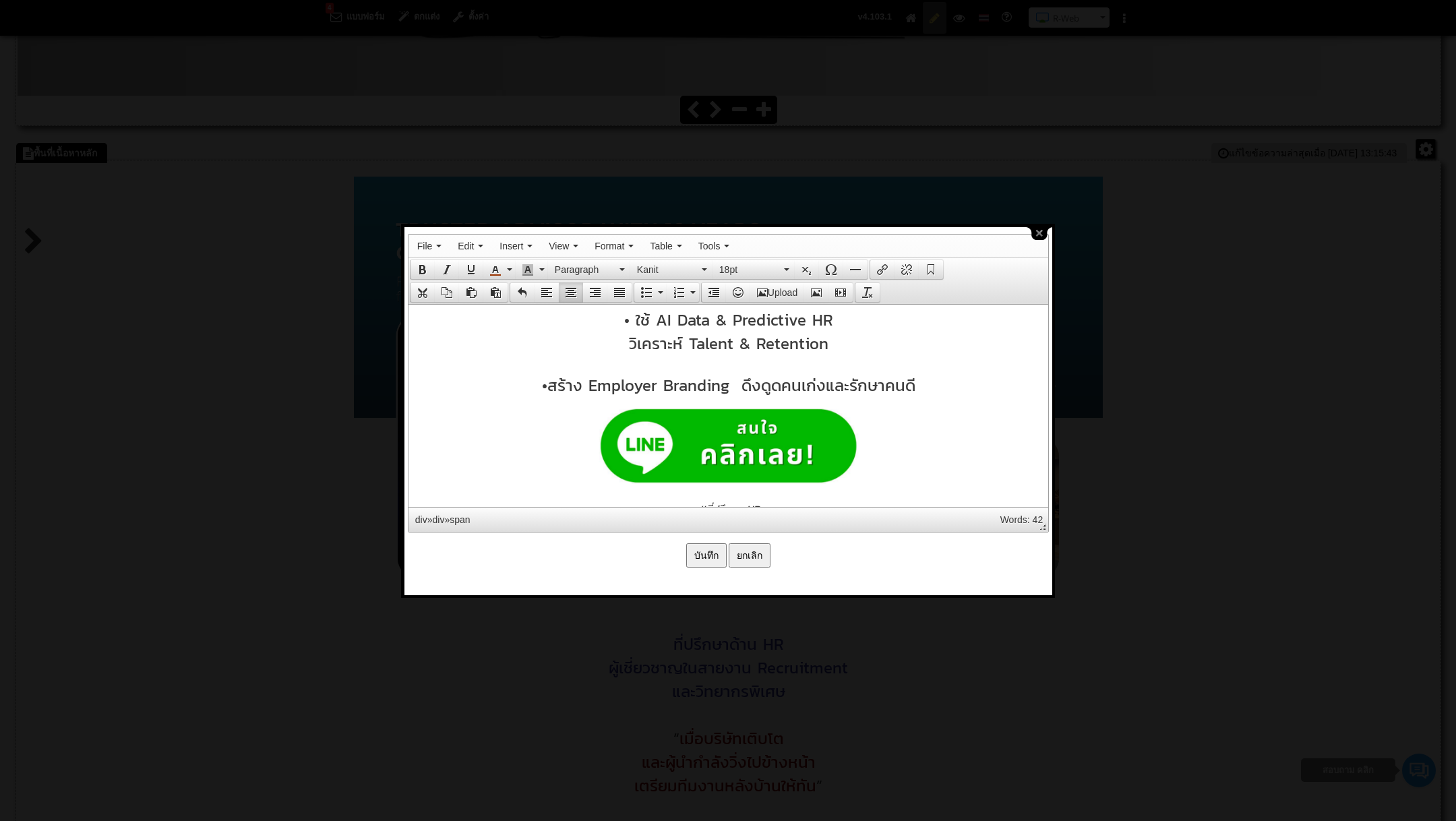
click at [733, 397] on span "• สร้าง Employer Branding ดึงดูดคนเก่งและรักษาคนดี" at bounding box center [727, 385] width 373 height 24
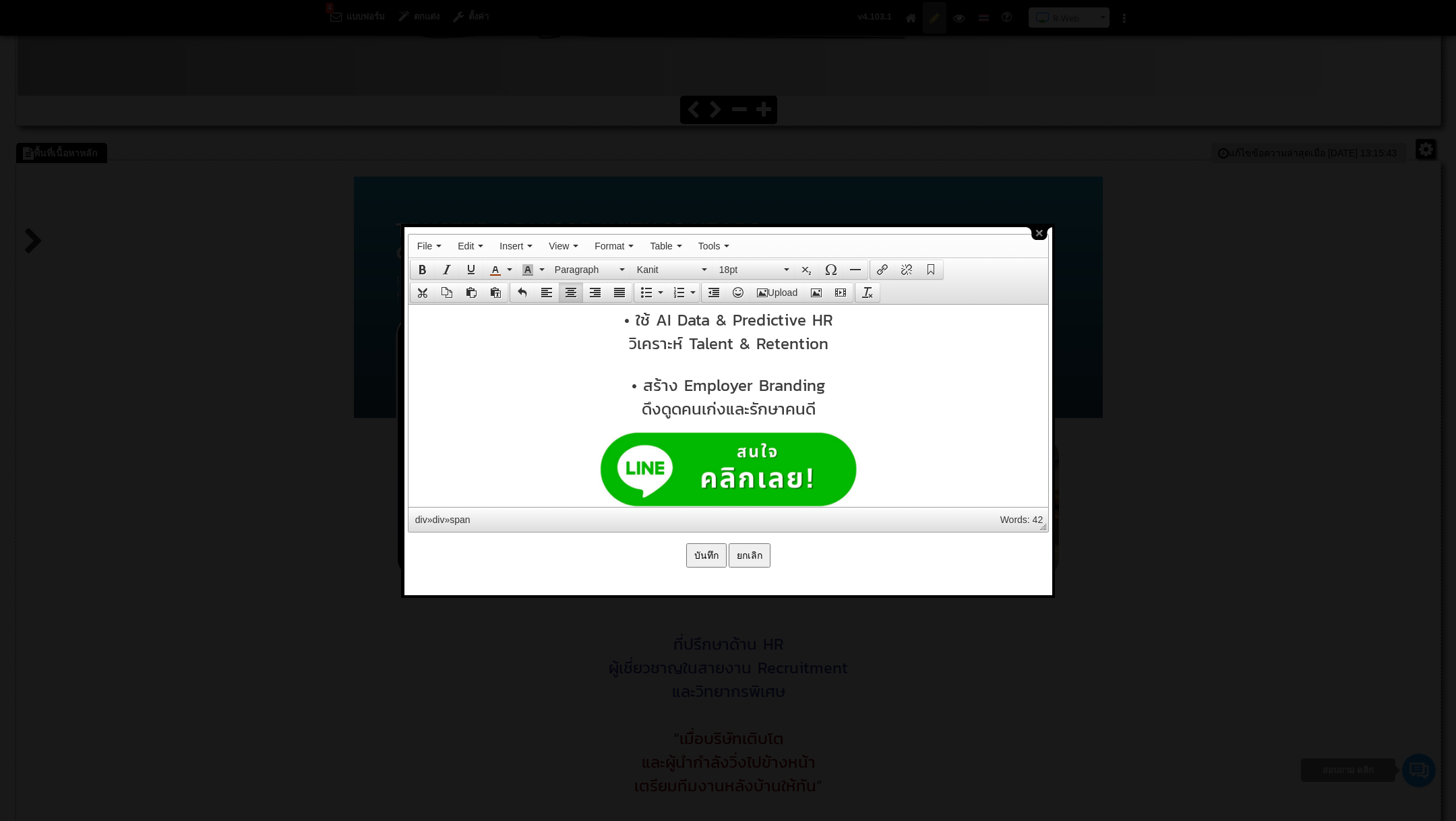
click at [650, 420] on span "ดึงดูดคนเก่งและรักษาคนดี" at bounding box center [728, 409] width 174 height 24
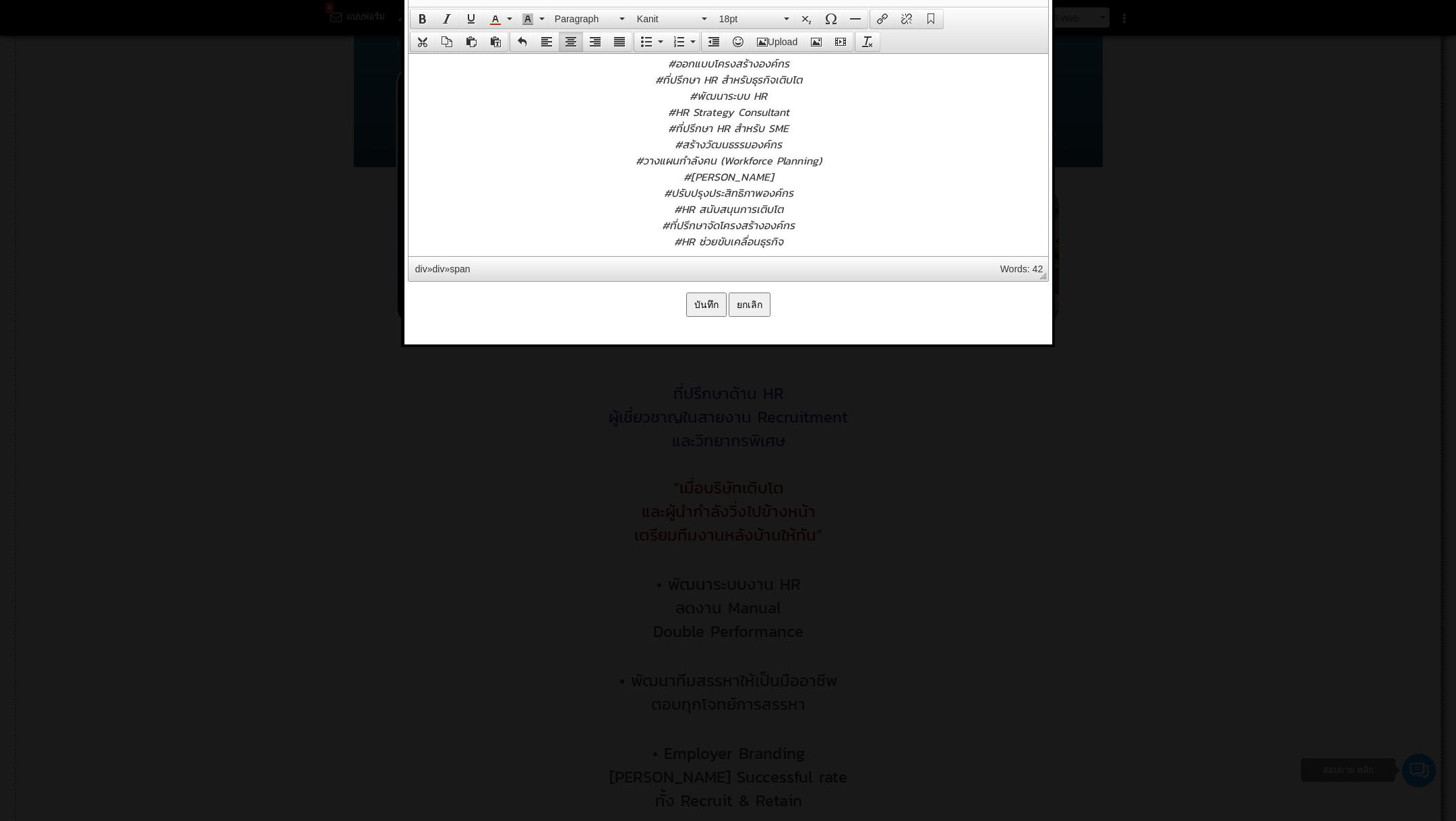
scroll to position [1419, 0]
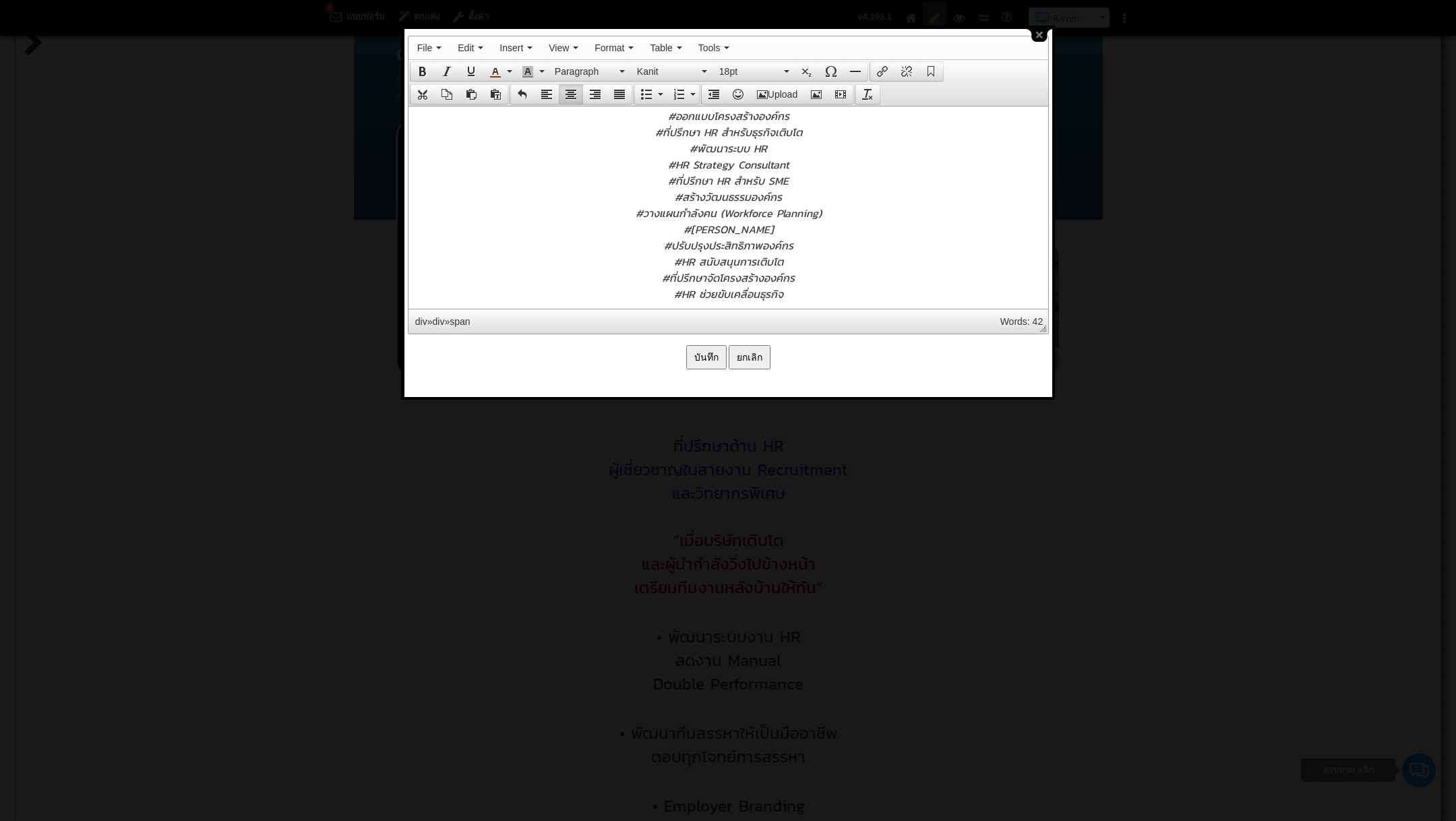
click at [706, 352] on input "บันทึก" at bounding box center [706, 357] width 40 height 25
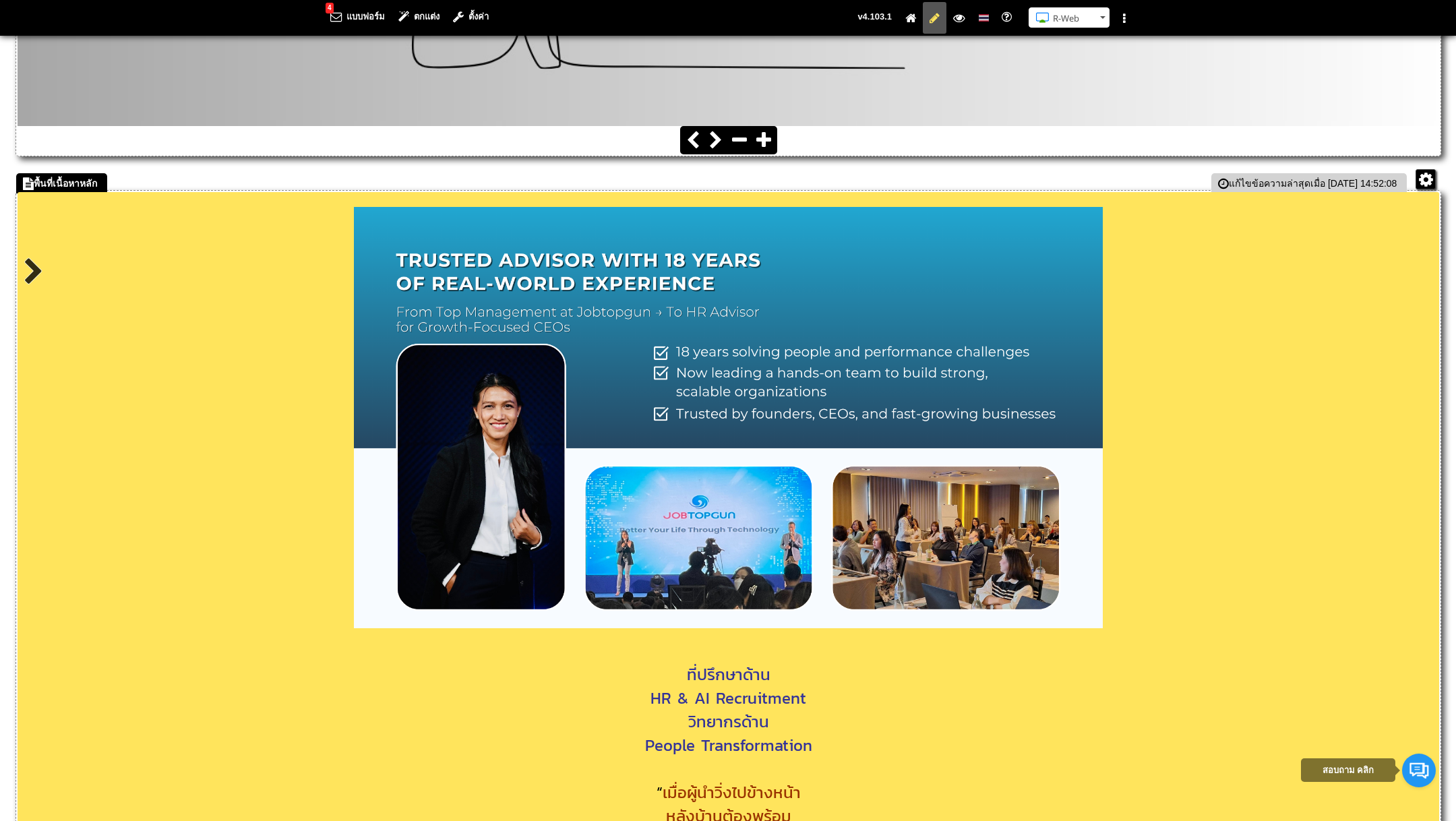
scroll to position [797, 0]
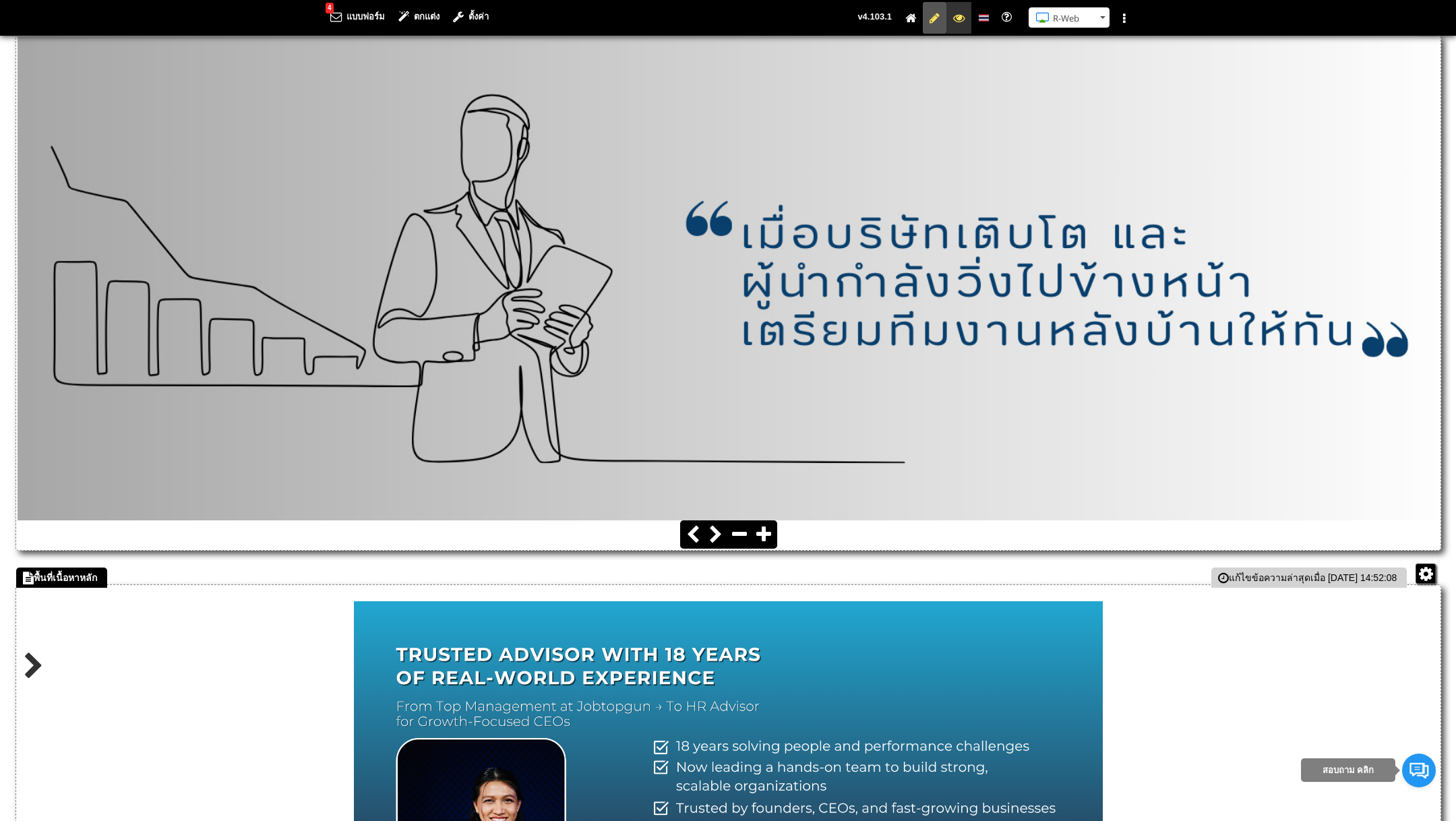
click at [959, 15] on icon at bounding box center [959, 18] width 12 height 9
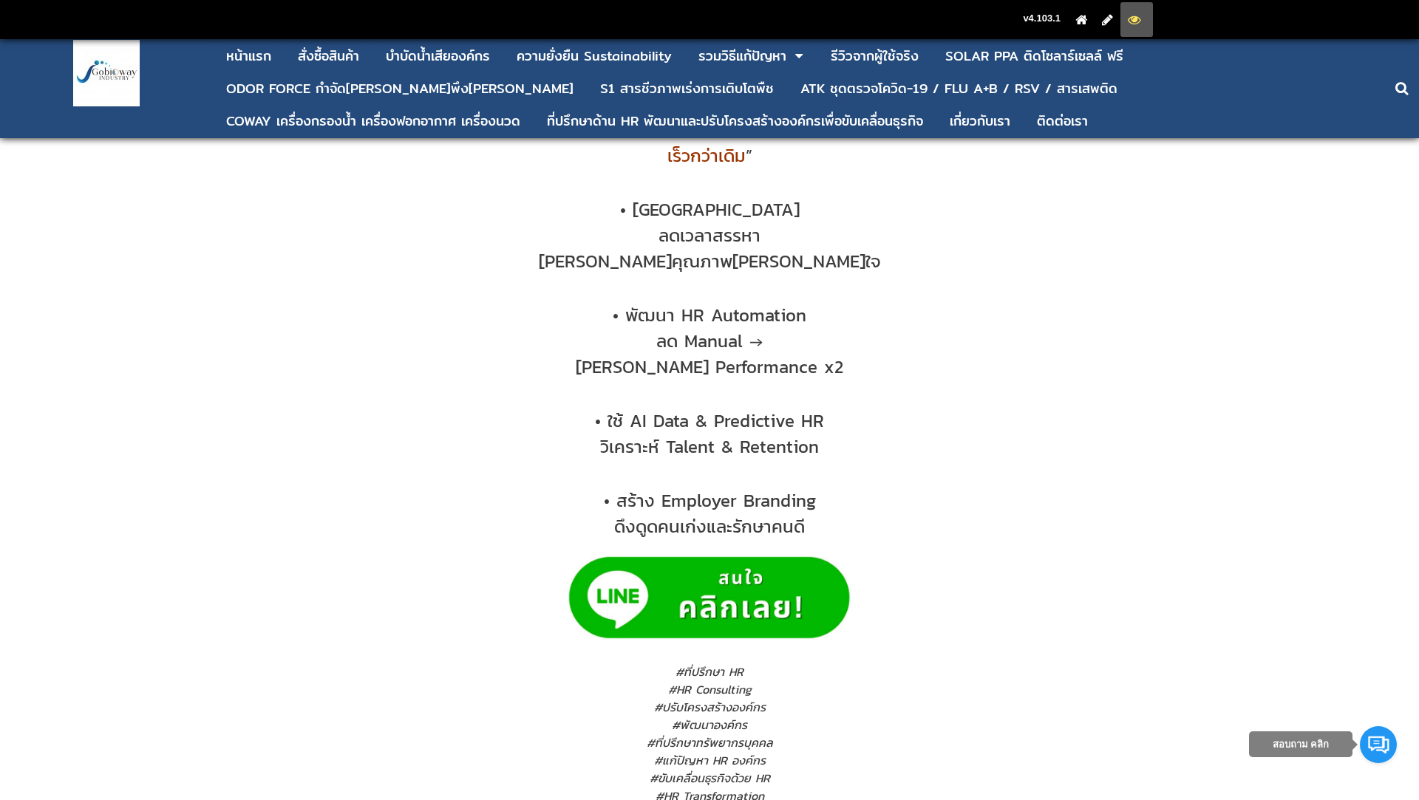
scroll to position [1732, 0]
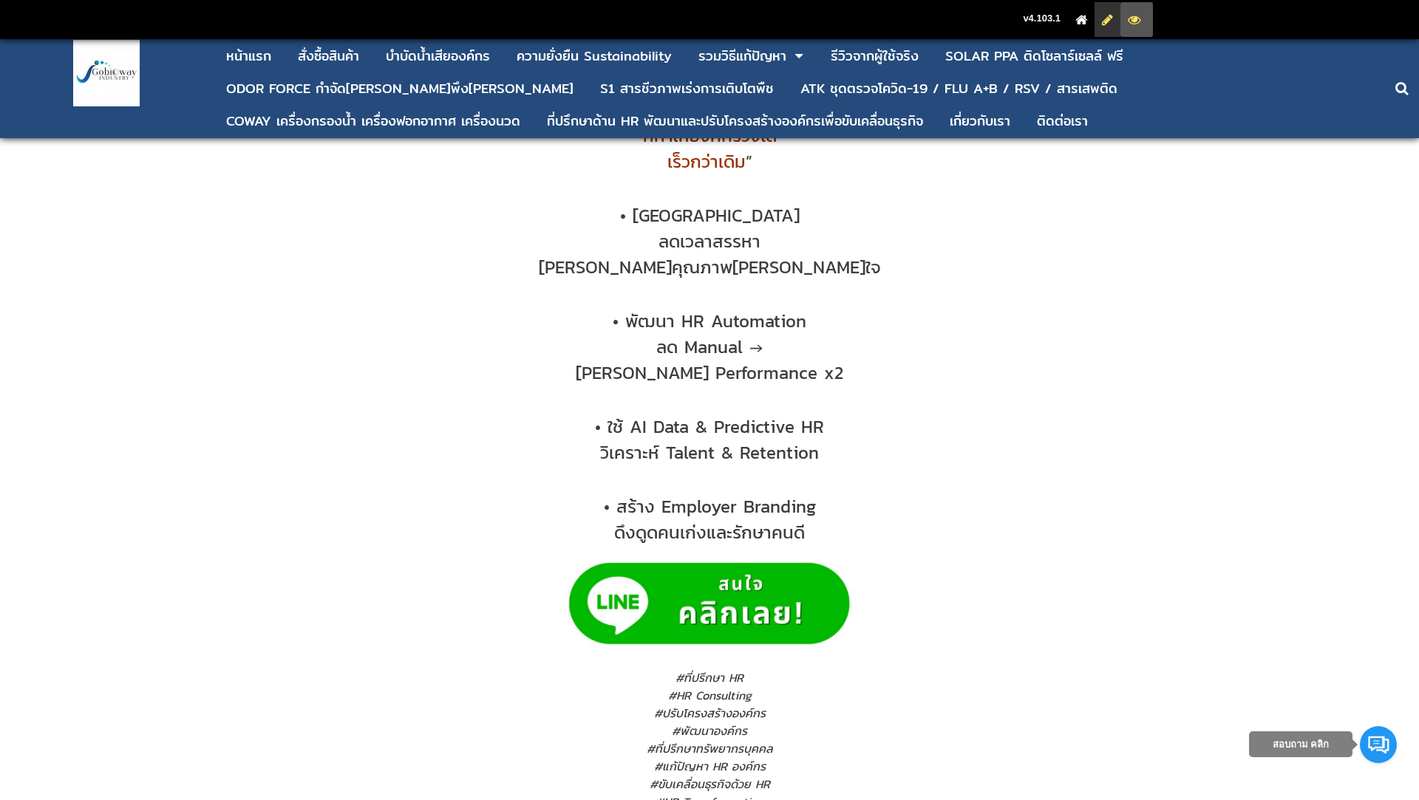
click at [1111, 24] on icon at bounding box center [1107, 20] width 11 height 10
click at [1111, 21] on icon at bounding box center [1107, 20] width 11 height 10
